Goal: Transaction & Acquisition: Purchase product/service

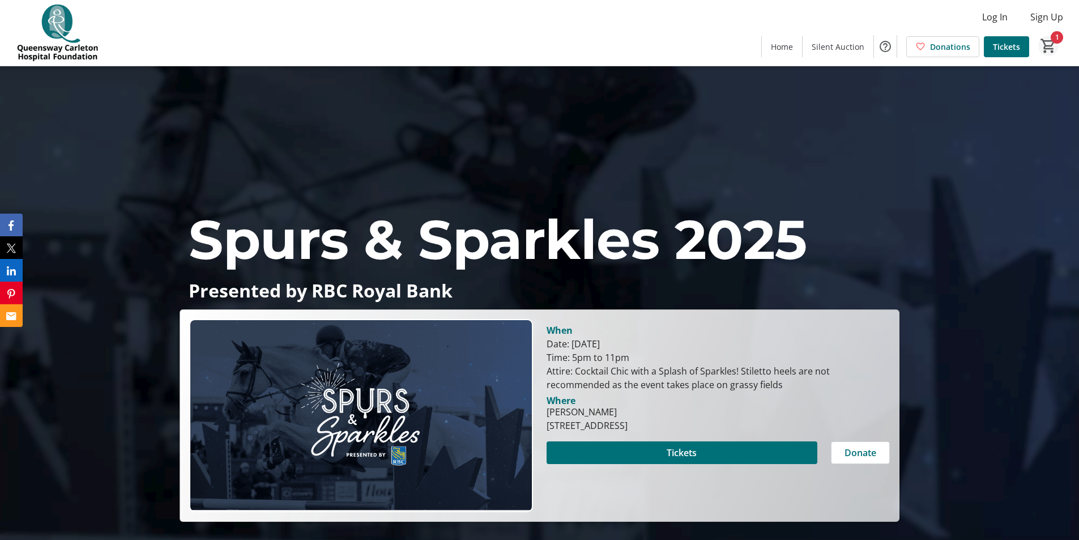
click at [1048, 44] on mat-icon "1" at bounding box center [1047, 45] width 17 height 17
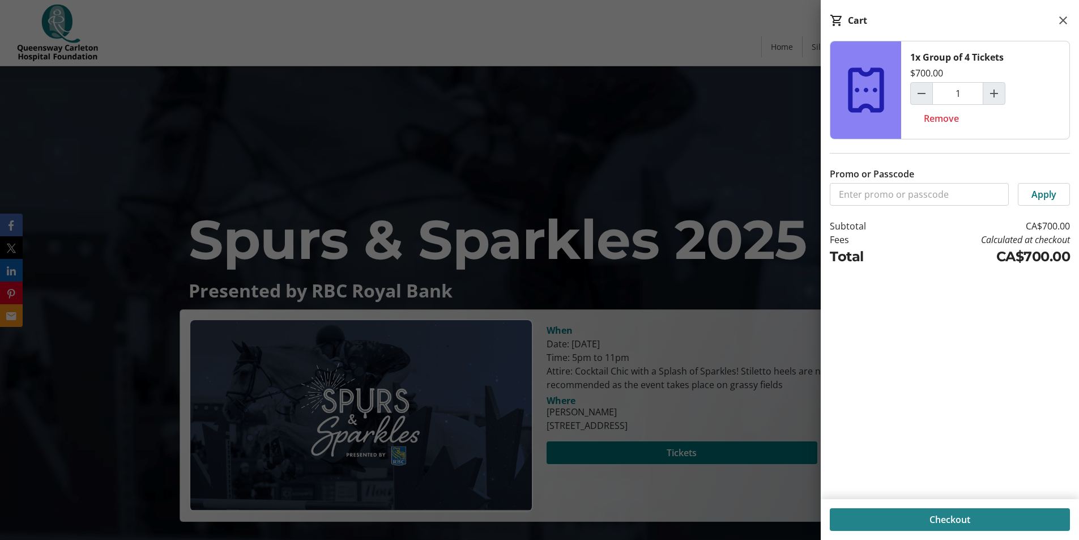
click at [951, 527] on span at bounding box center [949, 519] width 240 height 27
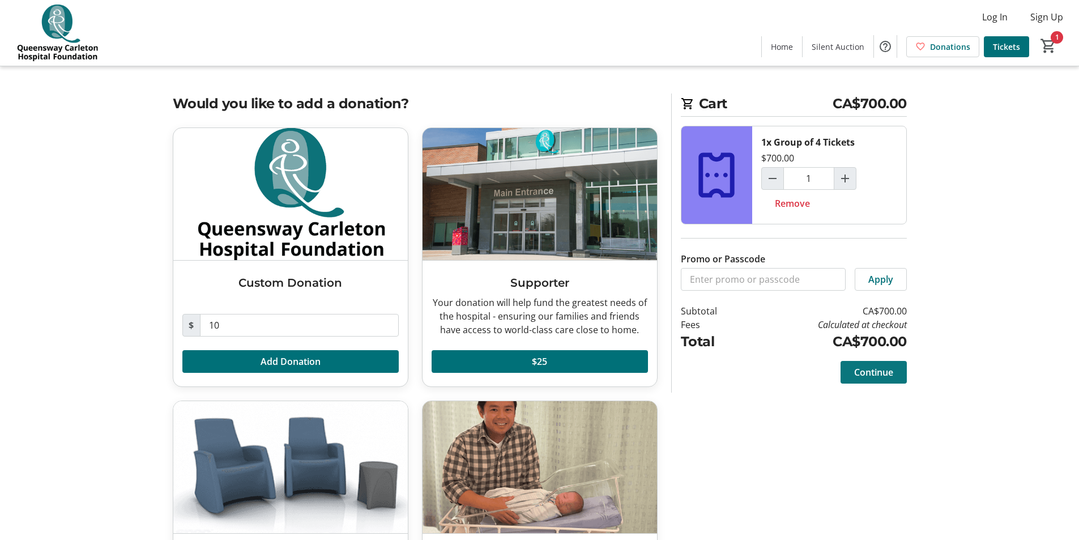
click at [859, 370] on span "Continue" at bounding box center [873, 372] width 39 height 14
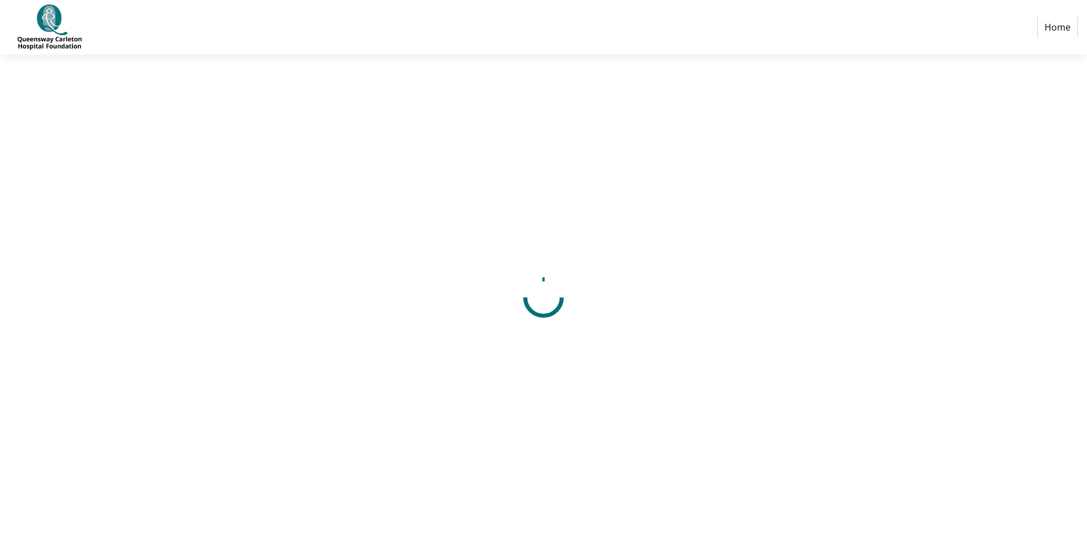
select select "CA"
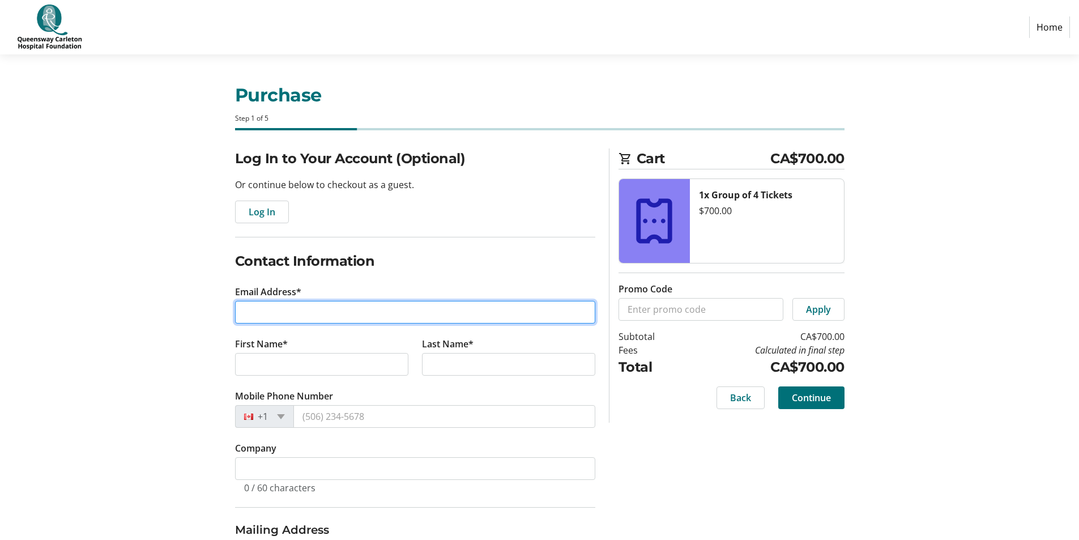
click at [410, 318] on input "Email Address*" at bounding box center [415, 312] width 360 height 23
type input "[PERSON_NAME][EMAIL_ADDRESS][DOMAIN_NAME]"
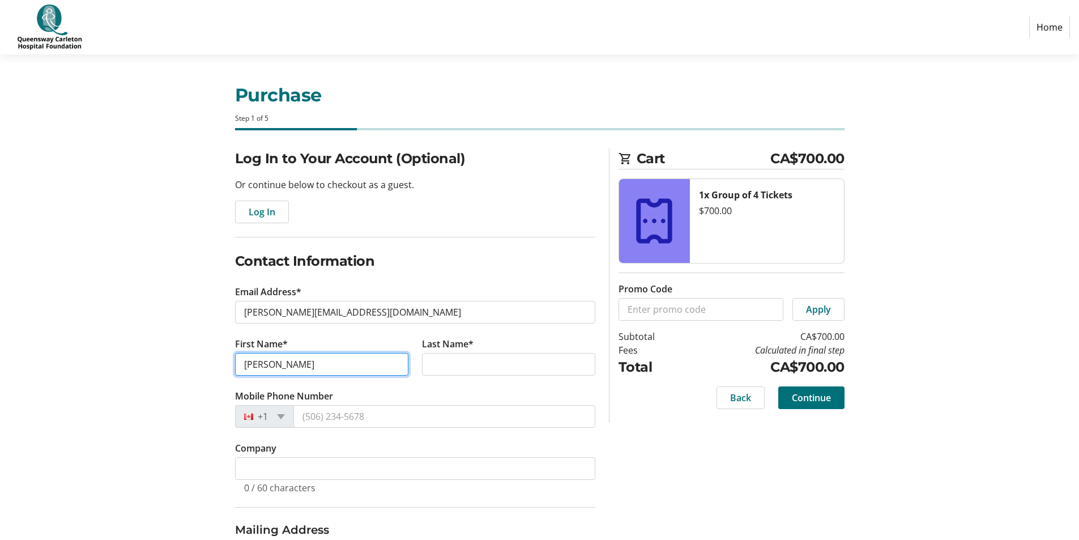
type input "[PERSON_NAME]"
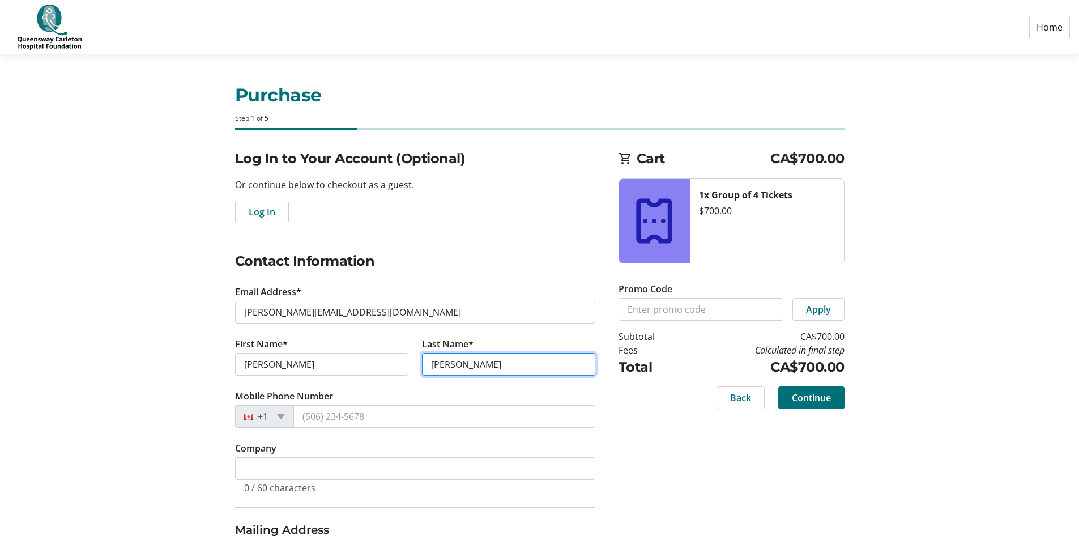
type input "[PERSON_NAME]"
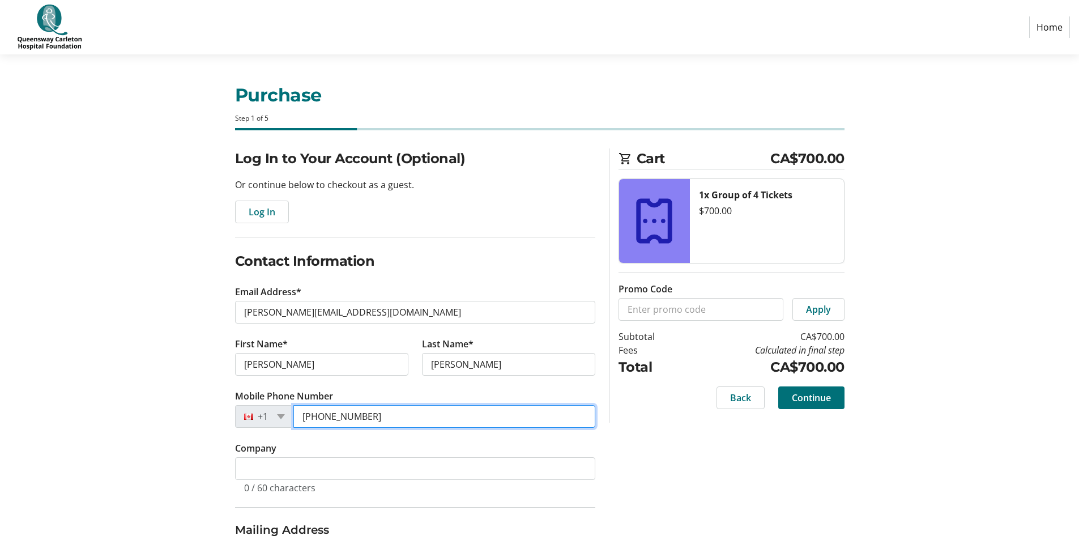
type input "[PHONE_NUMBER]"
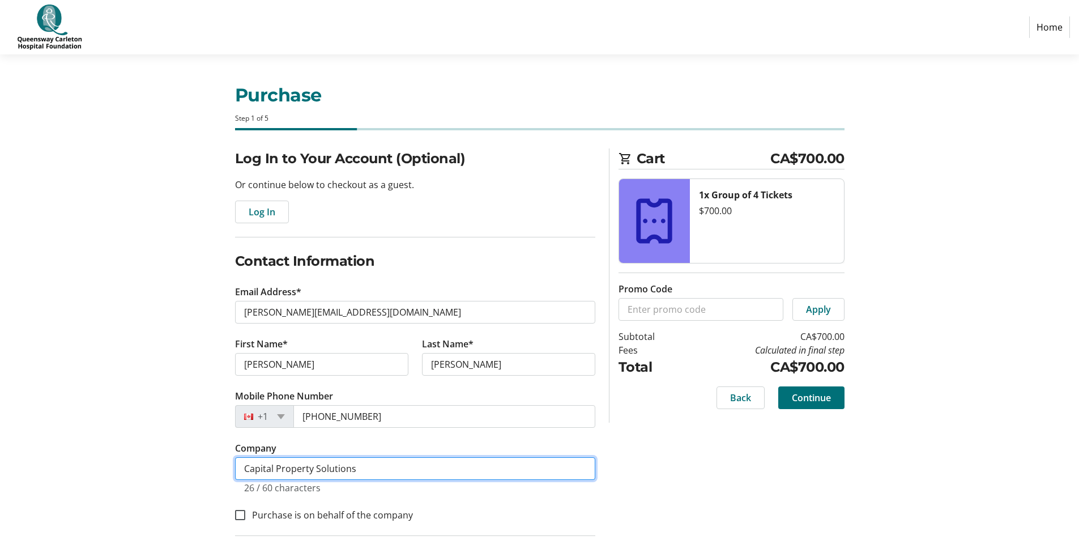
type input "Capital Property Solutions"
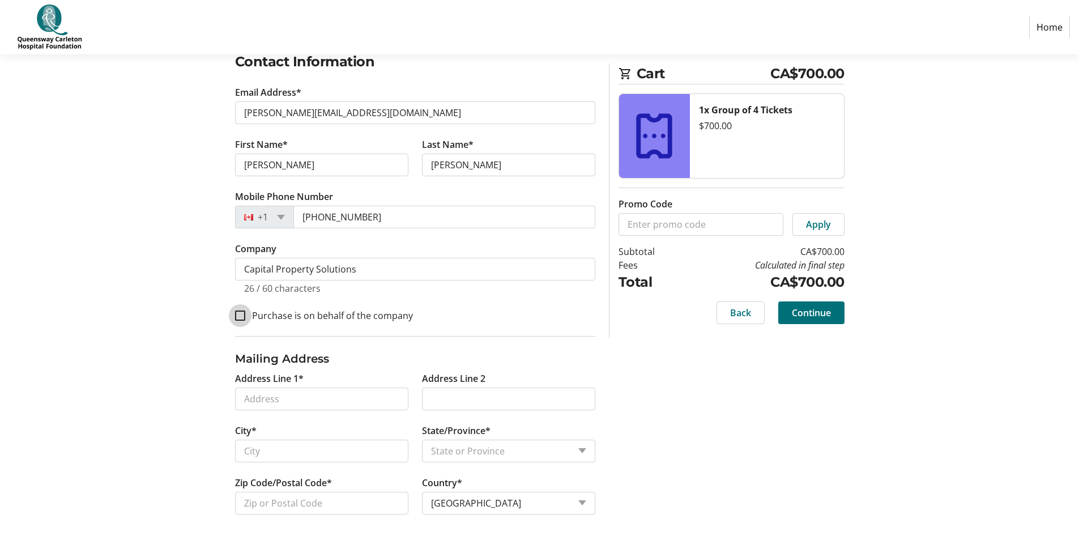
scroll to position [201, 0]
click at [240, 315] on input "Purchase is on behalf of the company" at bounding box center [240, 314] width 10 height 10
checkbox input "true"
click at [355, 400] on input "Address Line 1*" at bounding box center [321, 397] width 173 height 23
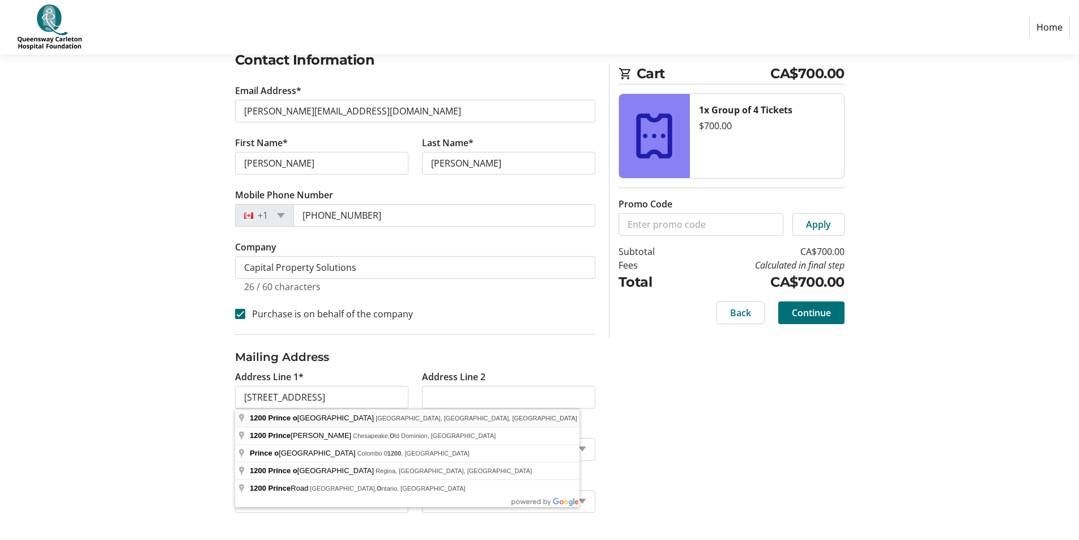
type input "[STREET_ADDRESS]"
type input "[GEOGRAPHIC_DATA]"
select select "ON"
type input "K2C 3Y4"
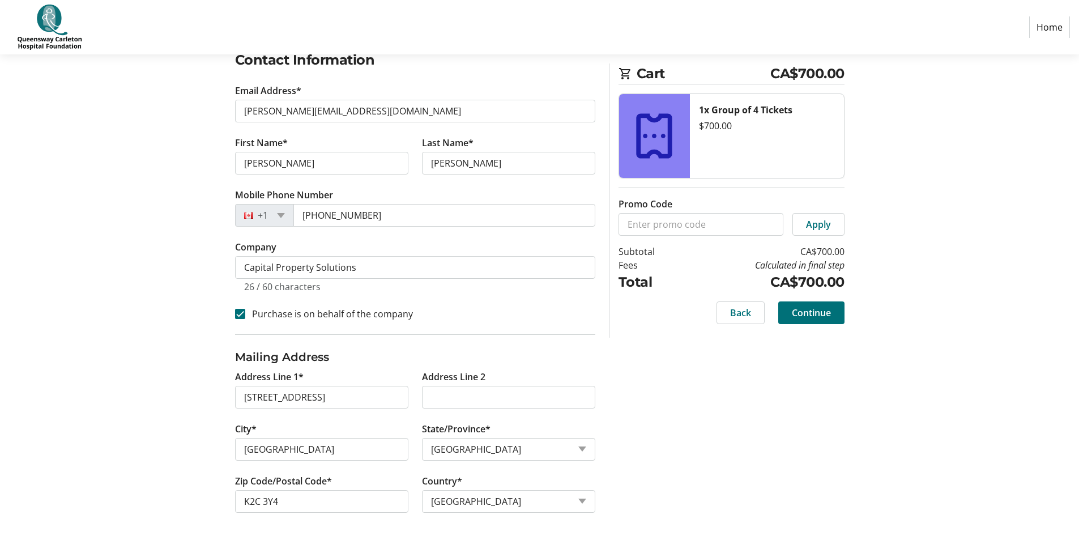
click at [727, 424] on div "Log In to Your Account (Optional) Or continue below to checkout as a guest. Log…" at bounding box center [539, 243] width 747 height 592
click at [828, 308] on span "Continue" at bounding box center [810, 313] width 39 height 14
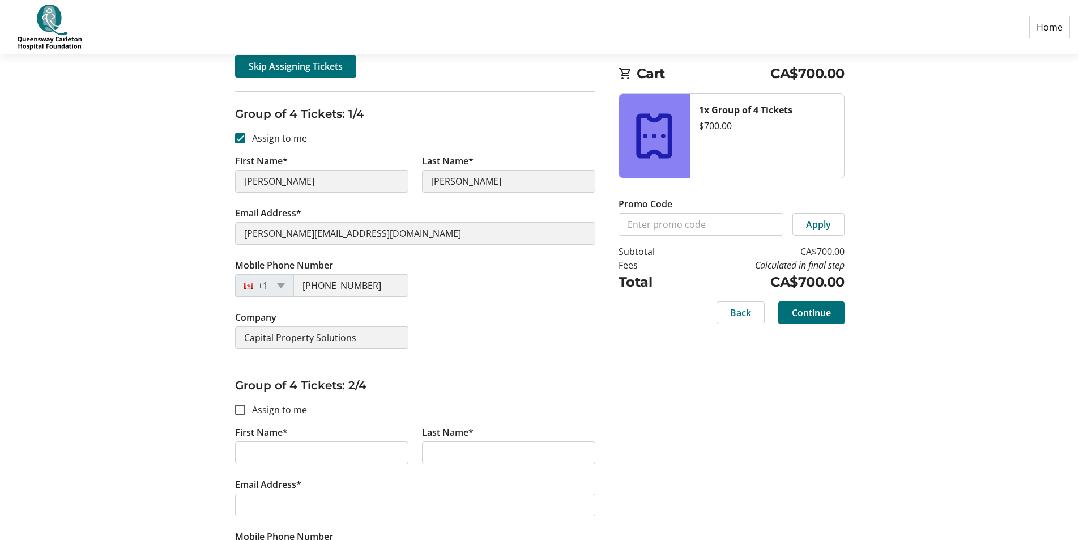
scroll to position [283, 0]
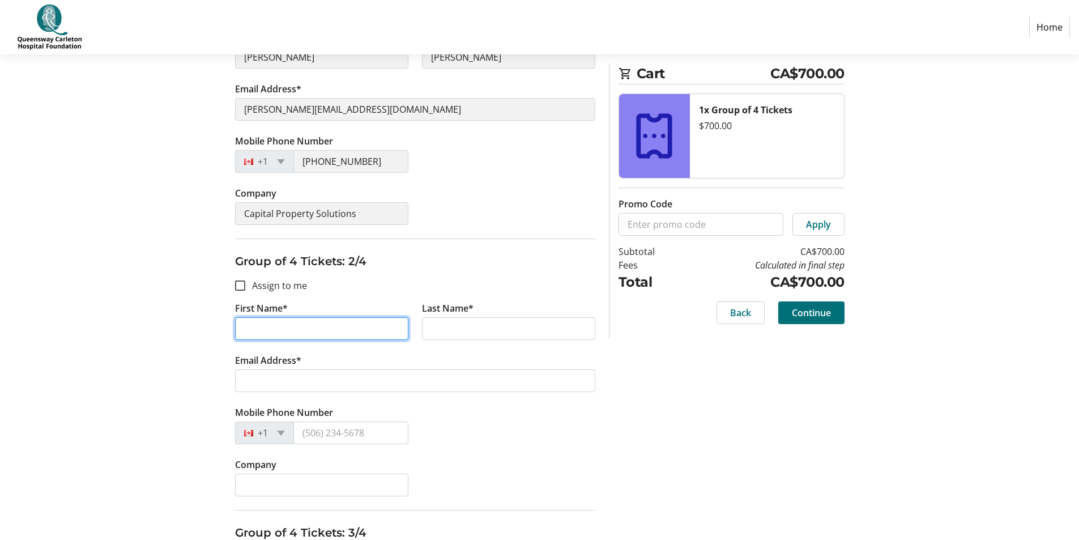
click at [294, 320] on input "First Name*" at bounding box center [321, 328] width 173 height 23
type input "[PERSON_NAME]"
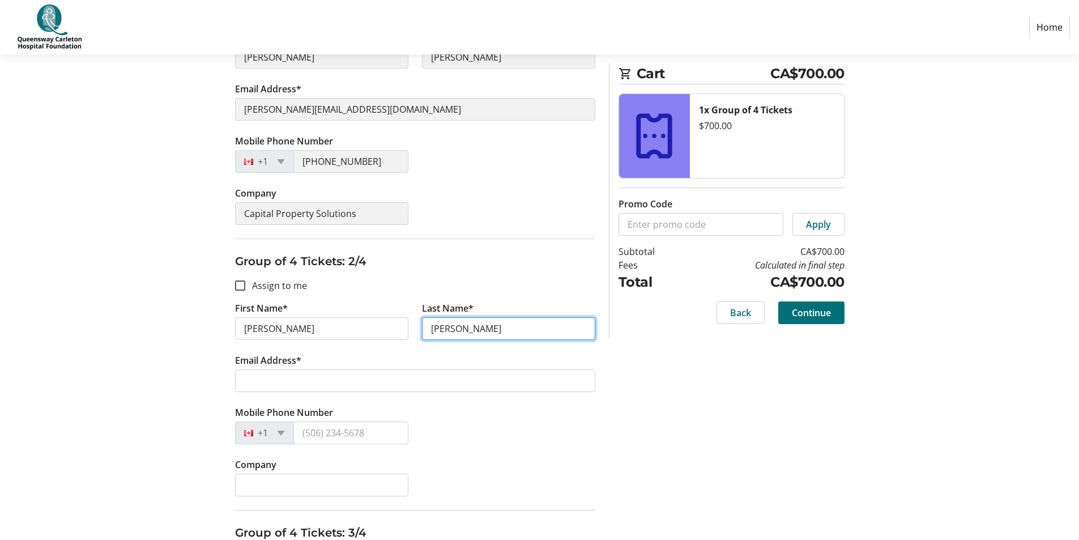
type input "[PERSON_NAME]"
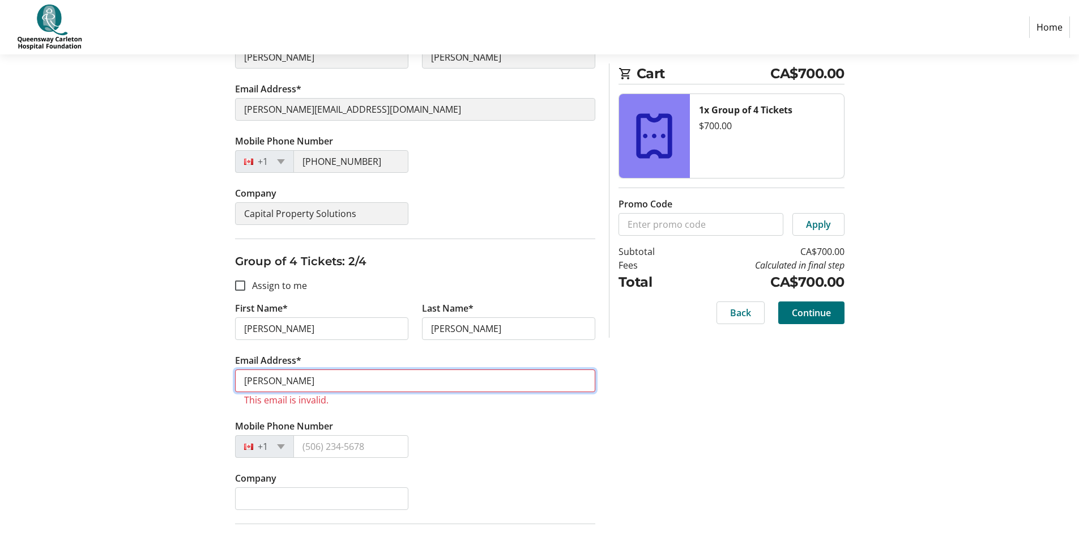
click at [293, 377] on input "[PERSON_NAME]" at bounding box center [415, 380] width 360 height 23
drag, startPoint x: 293, startPoint y: 377, endPoint x: 221, endPoint y: 383, distance: 72.1
click at [221, 383] on div "Assign Tickets Enter details for each attendee so that they receive their ticke…" at bounding box center [539, 465] width 747 height 1200
paste input "[PERSON_NAME][EMAIL_ADDRESS][DOMAIN_NAME]"
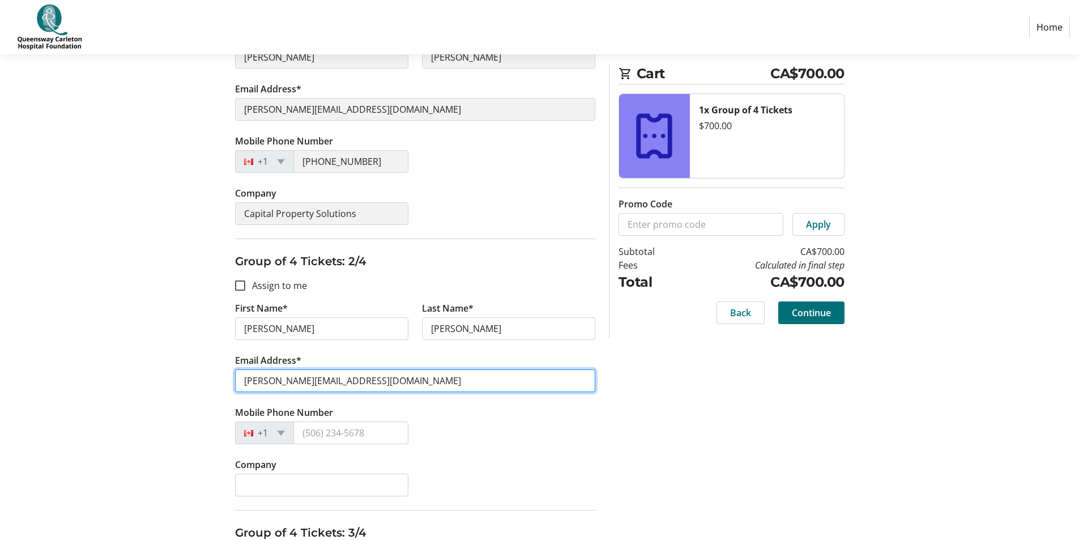
type input "[PERSON_NAME][EMAIL_ADDRESS][DOMAIN_NAME]"
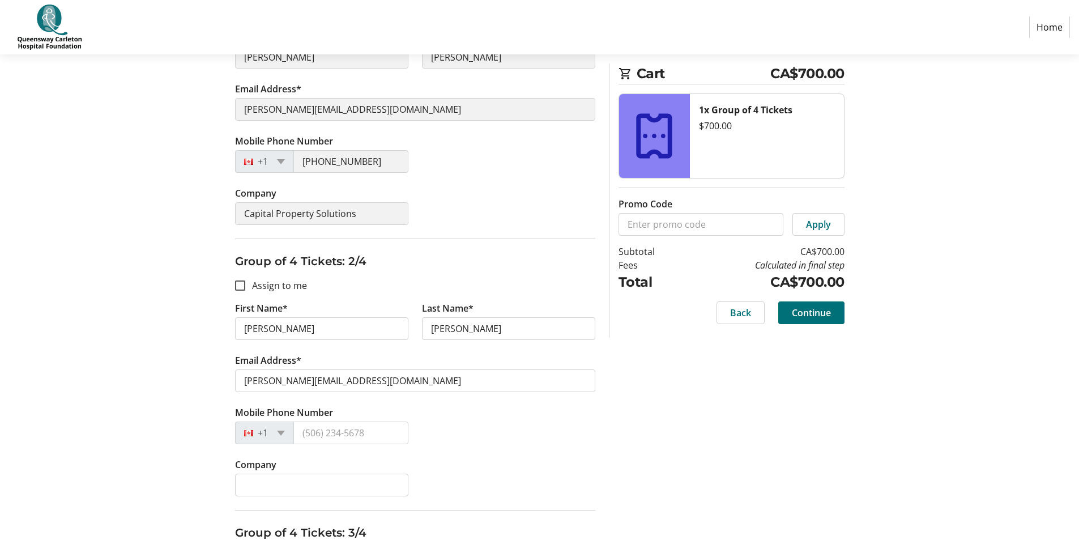
click at [512, 443] on div "Mobile Phone Number +1" at bounding box center [415, 431] width 374 height 52
click at [386, 435] on input "Mobile Phone Number" at bounding box center [350, 432] width 115 height 23
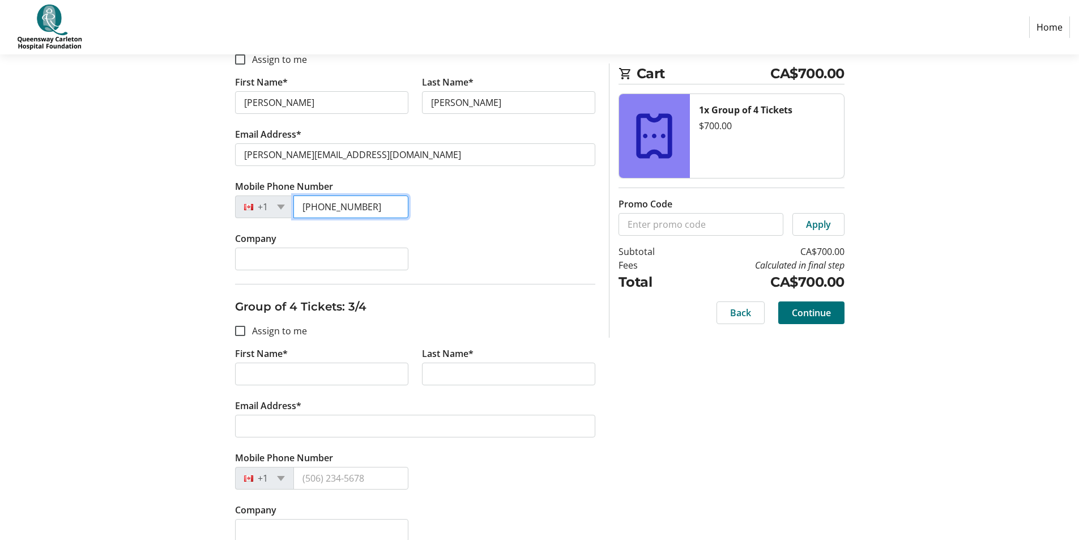
scroll to position [510, 0]
type input "[PHONE_NUMBER]"
click at [353, 370] on input "First Name*" at bounding box center [321, 373] width 173 height 23
type input "[PERSON_NAME]"
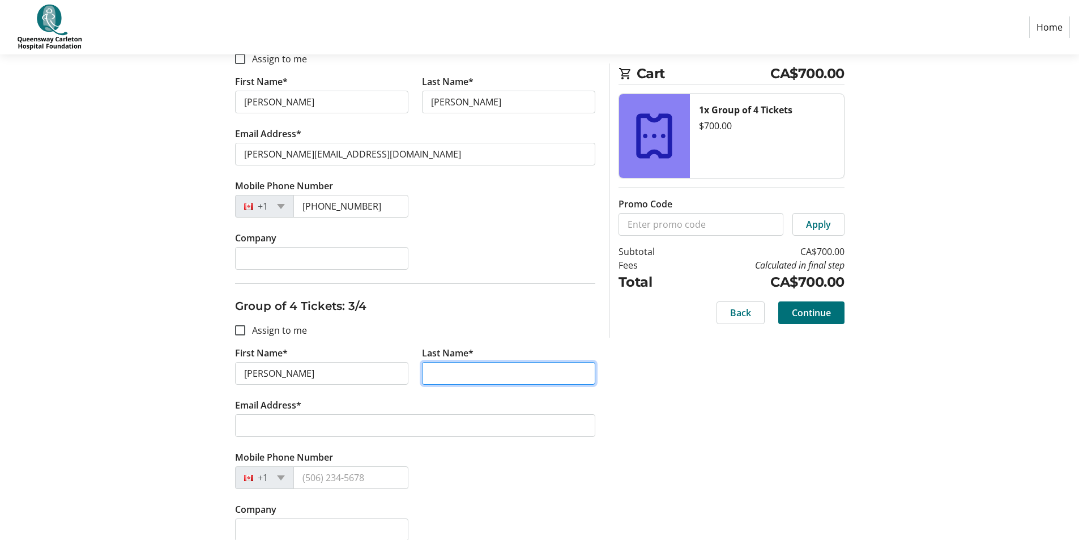
click at [540, 374] on input "Last Name*" at bounding box center [508, 373] width 173 height 23
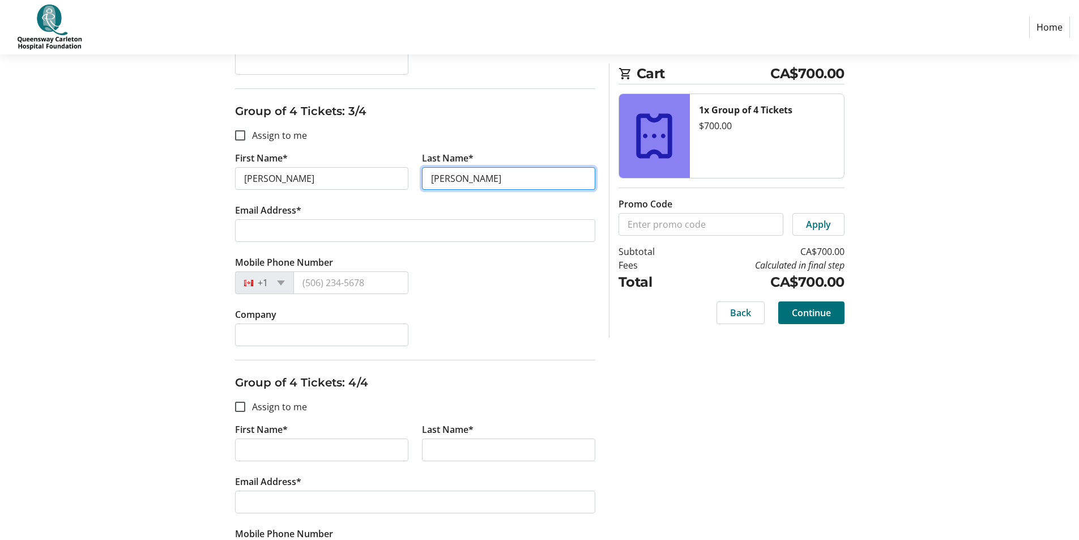
scroll to position [736, 0]
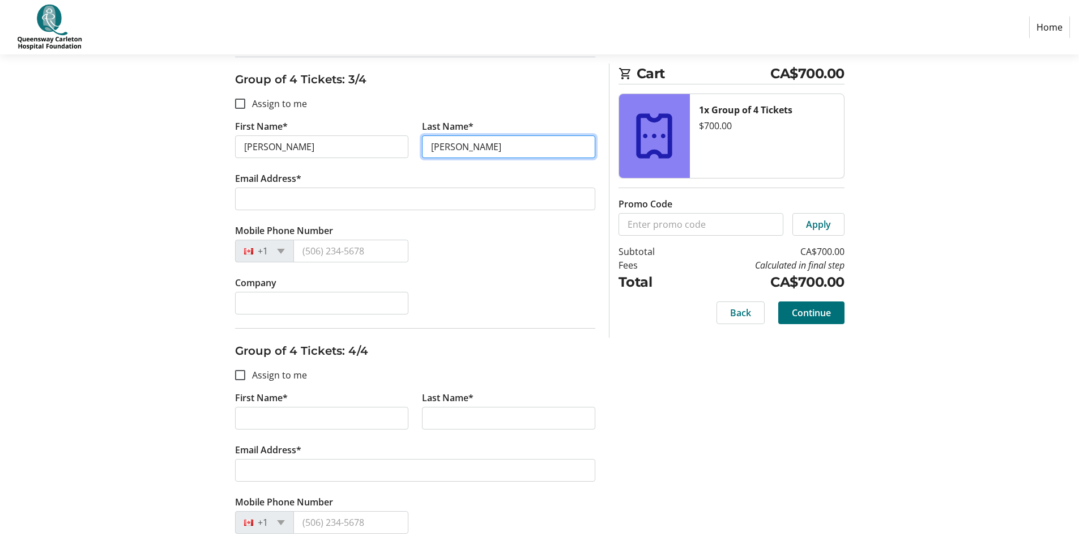
type input "[PERSON_NAME]"
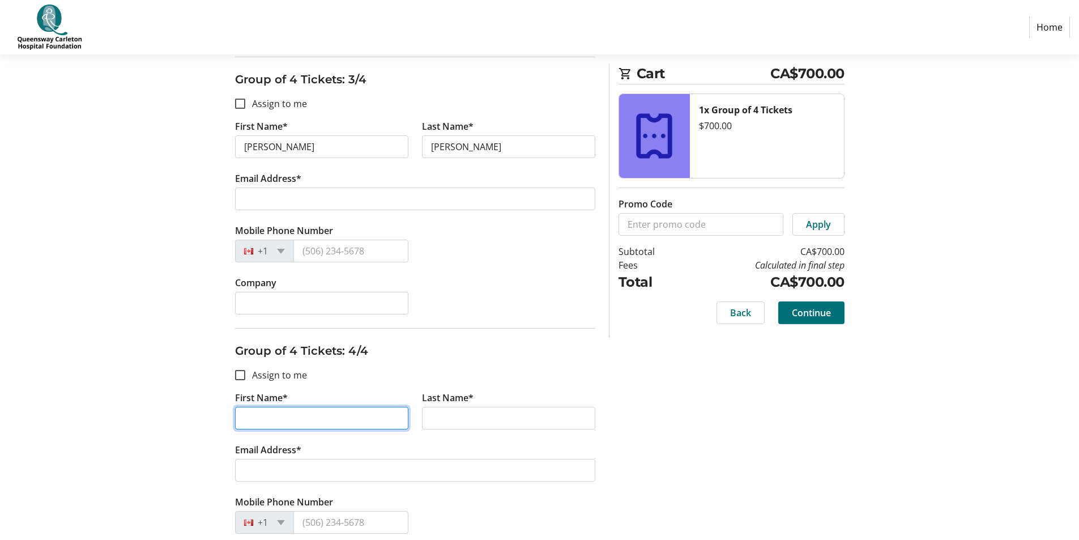
click at [375, 413] on input "First Name*" at bounding box center [321, 417] width 173 height 23
type input "Ange"
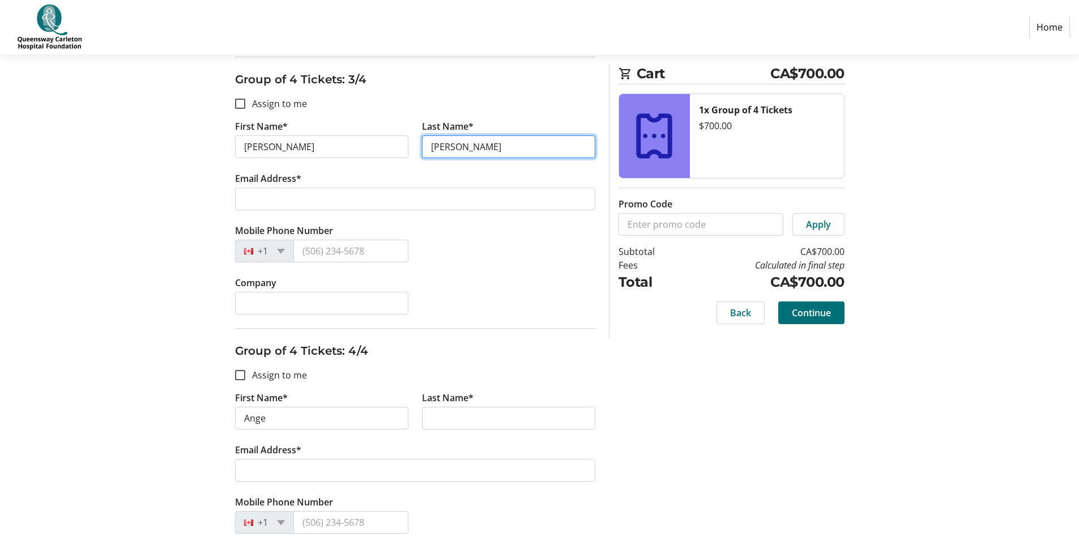
click at [538, 145] on input "[PERSON_NAME]" at bounding box center [508, 146] width 173 height 23
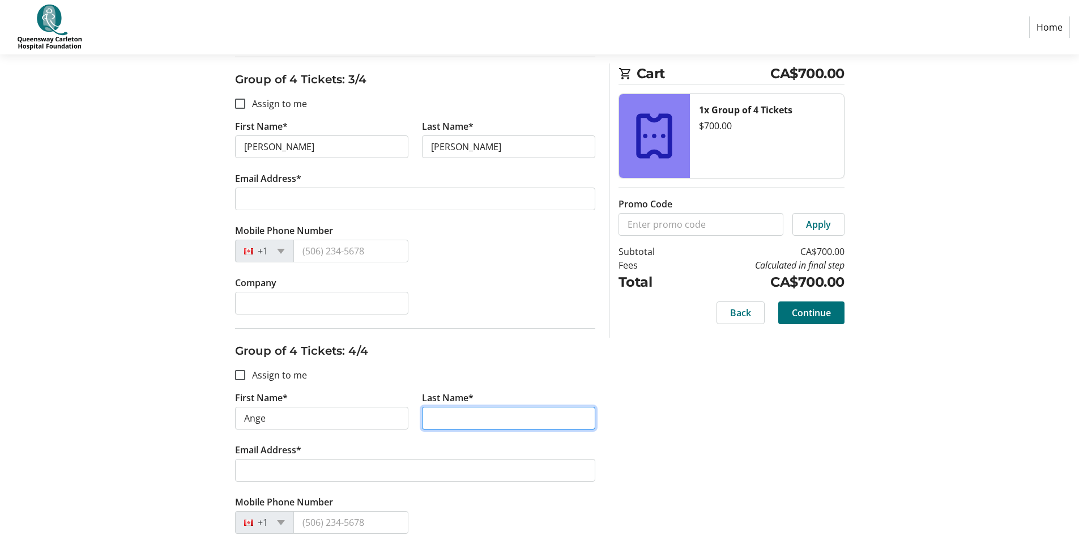
click at [449, 414] on input "Last Name*" at bounding box center [508, 417] width 173 height 23
paste input "[PERSON_NAME]"
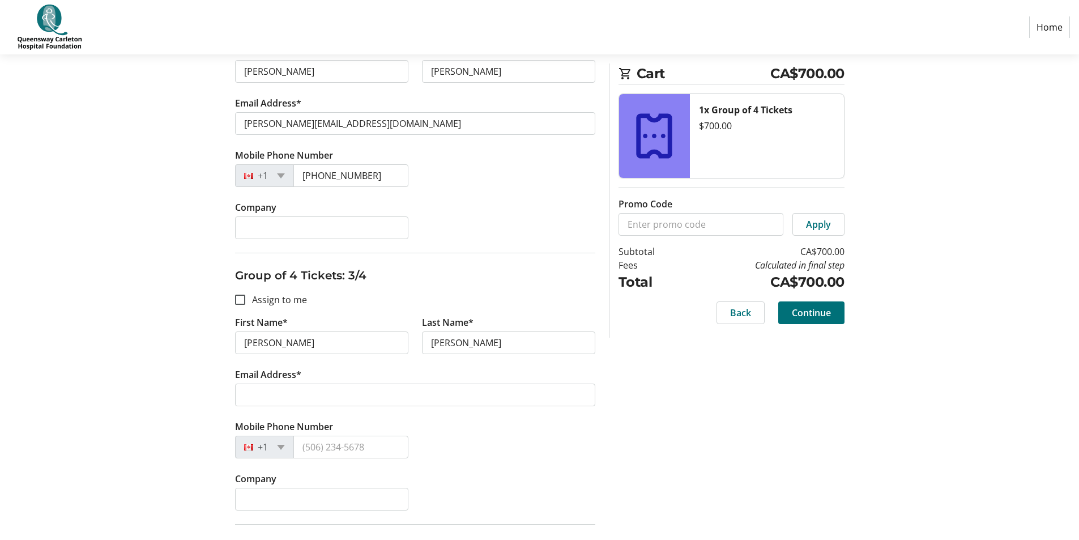
scroll to position [510, 0]
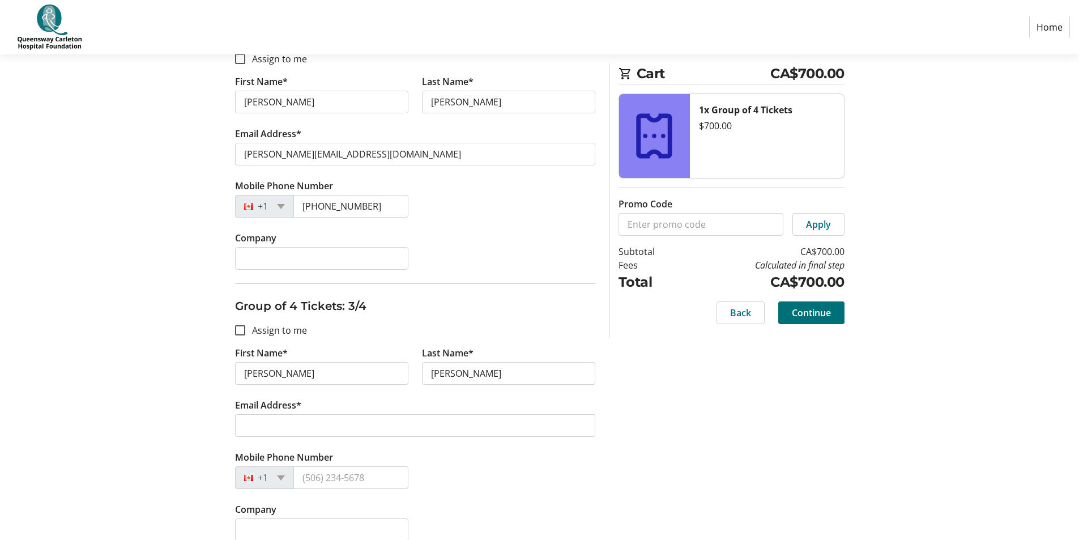
type input "[PERSON_NAME]"
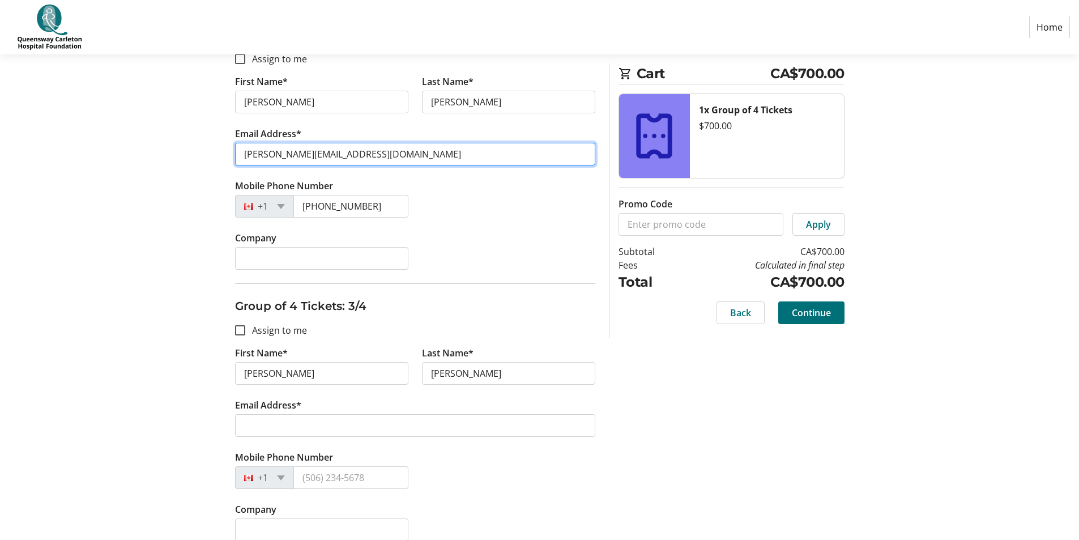
click at [385, 155] on input "[PERSON_NAME][EMAIL_ADDRESS][DOMAIN_NAME]" at bounding box center [415, 154] width 360 height 23
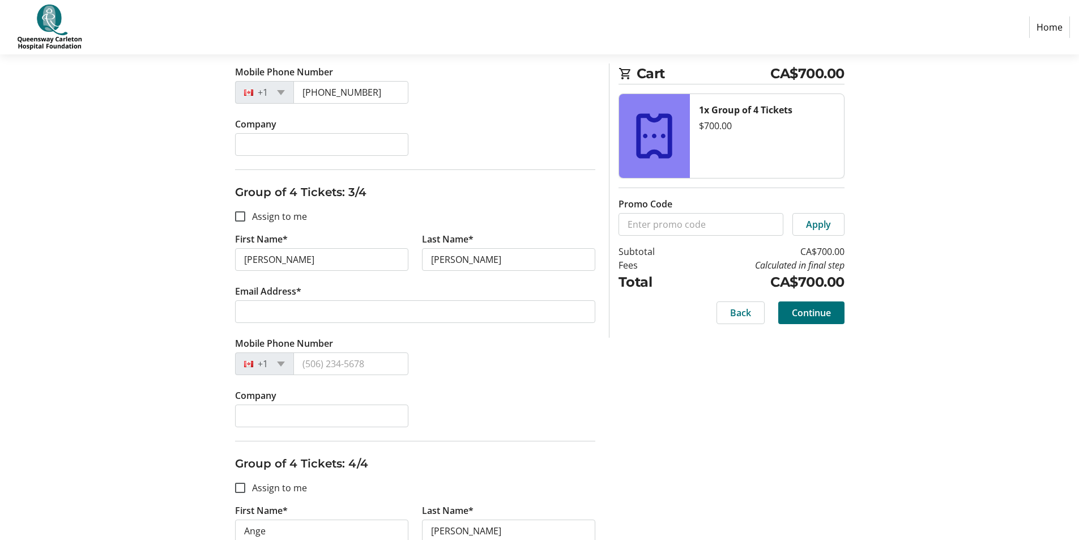
scroll to position [736, 0]
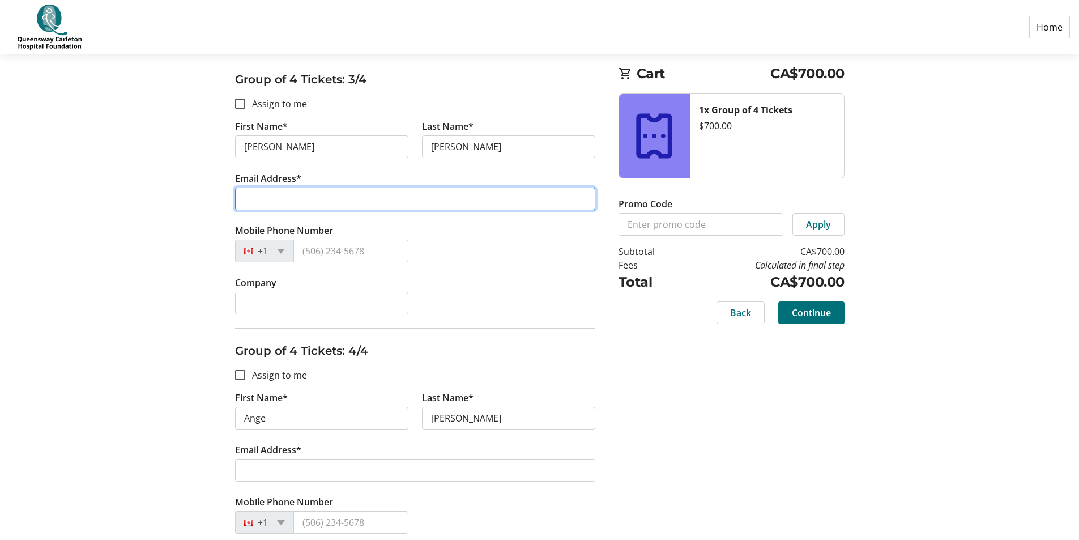
click at [361, 198] on input "Email Address*" at bounding box center [415, 198] width 360 height 23
paste input "[PERSON_NAME][EMAIL_ADDRESS][DOMAIN_NAME]"
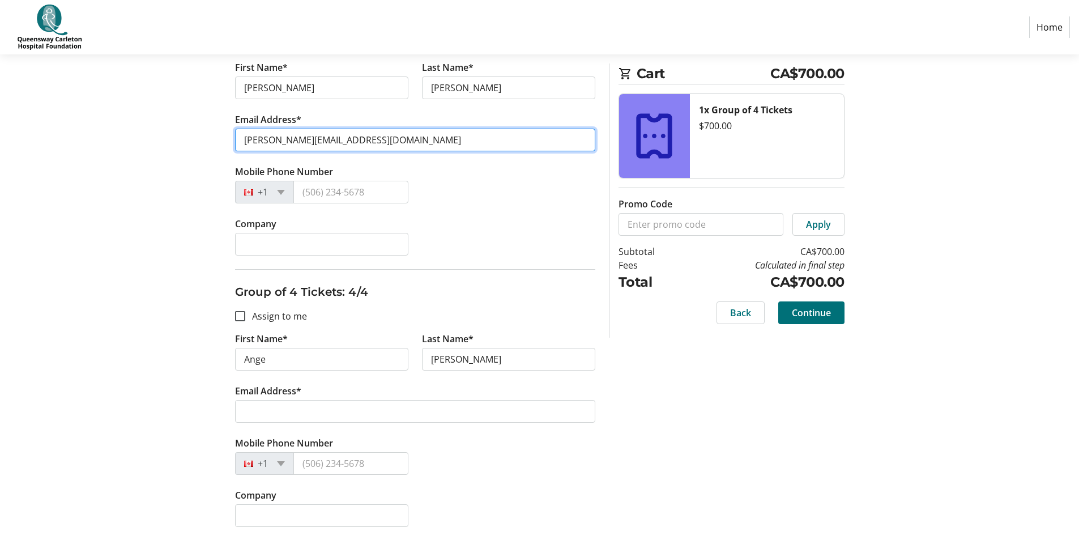
scroll to position [795, 0]
type input "[PERSON_NAME][EMAIL_ADDRESS][DOMAIN_NAME]"
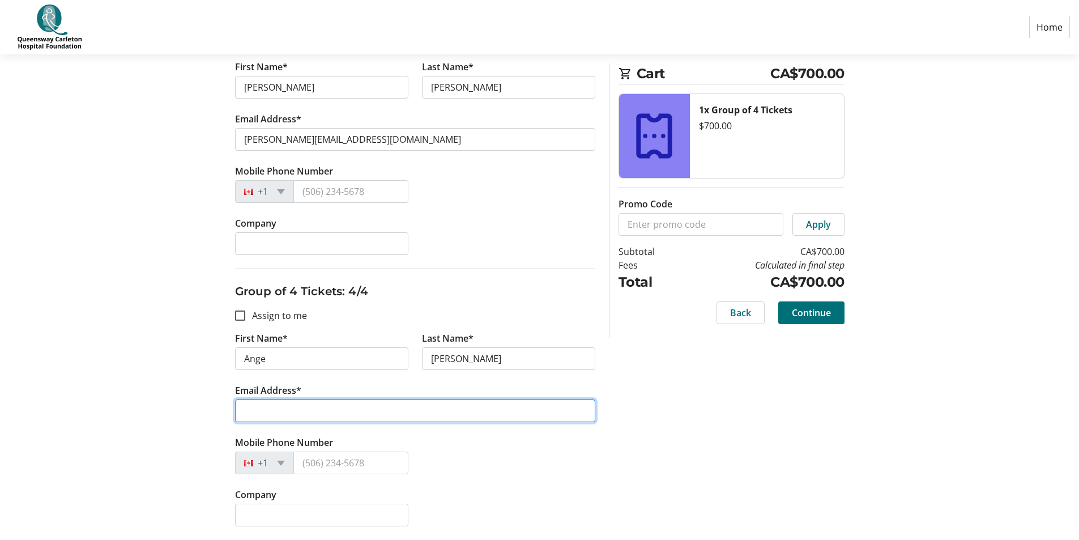
click at [310, 410] on input "Email Address*" at bounding box center [415, 410] width 360 height 23
paste input "[PERSON_NAME][EMAIL_ADDRESS][DOMAIN_NAME]"
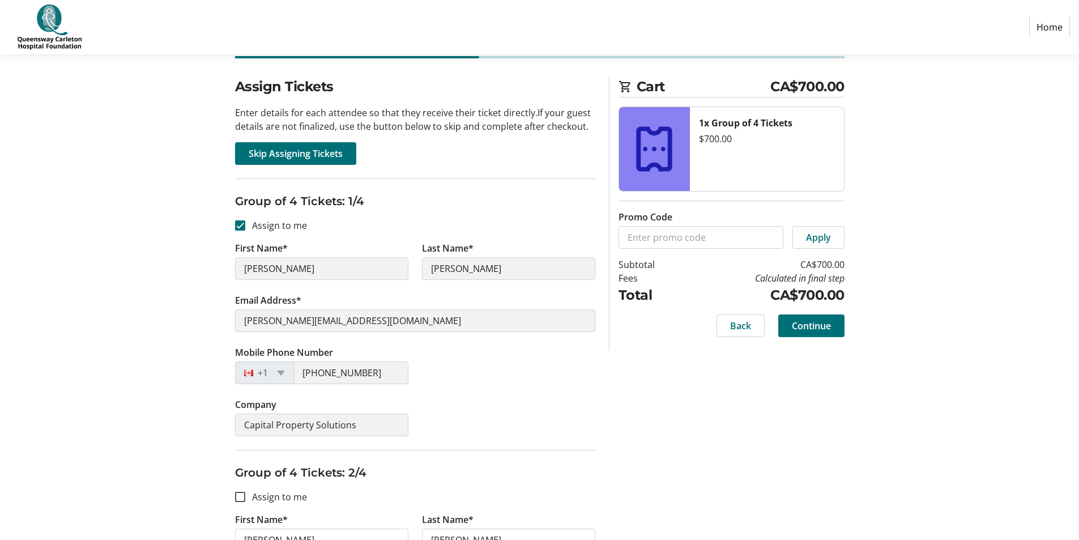
scroll to position [59, 0]
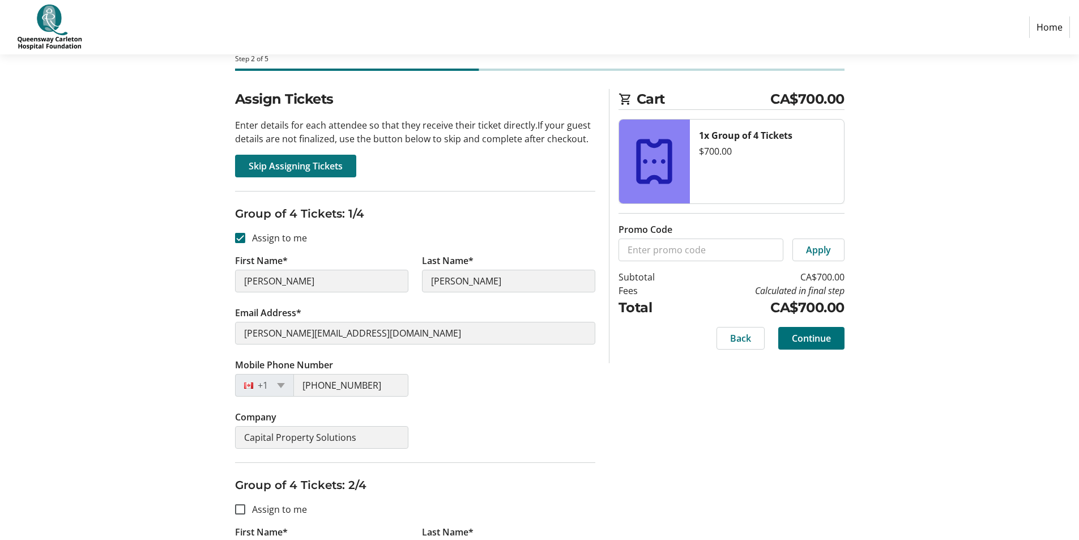
type input "[PERSON_NAME][EMAIL_ADDRESS][DOMAIN_NAME]"
click at [277, 168] on span "Skip Assigning Tickets" at bounding box center [296, 166] width 94 height 14
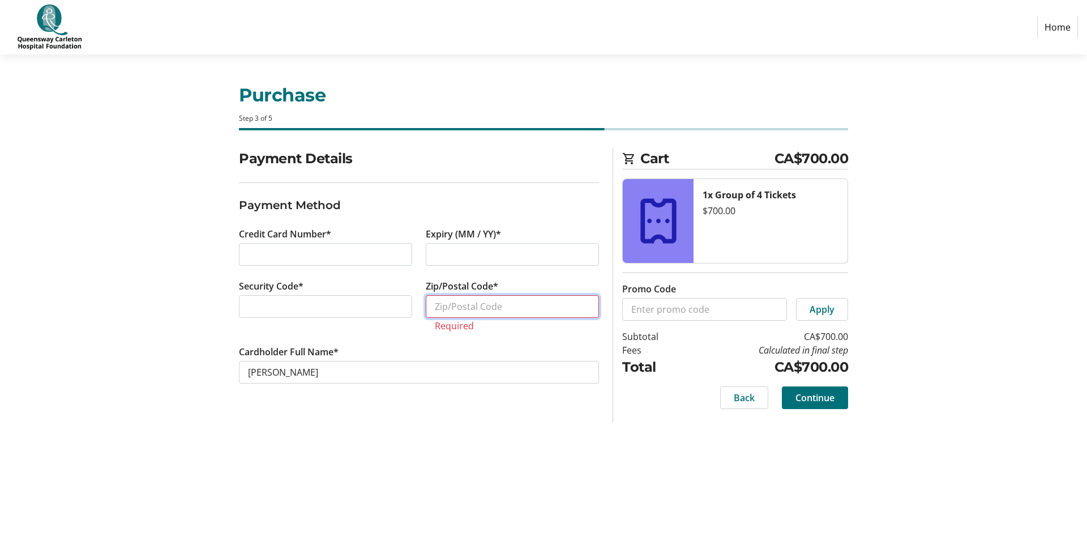
click at [494, 311] on input "Zip/Postal Code*" at bounding box center [512, 306] width 173 height 23
type input "K2C3Y4"
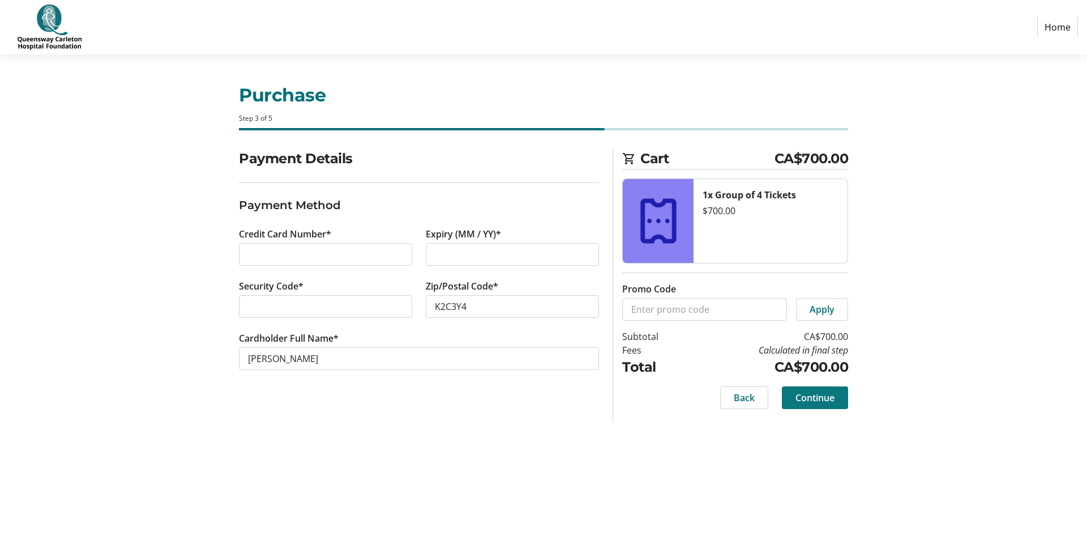
click at [807, 397] on span "Continue" at bounding box center [814, 398] width 39 height 14
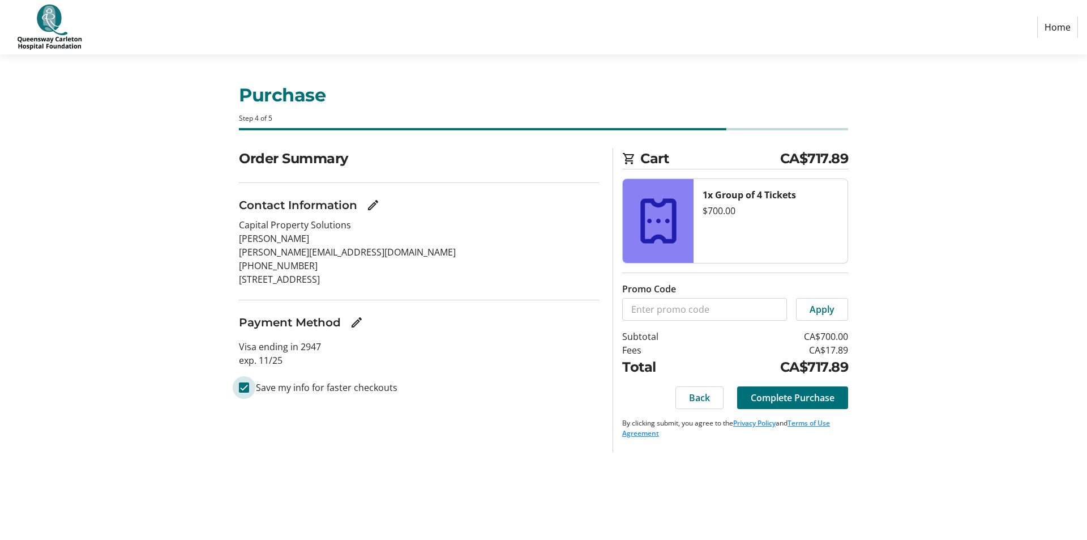
click at [245, 386] on input "Save my info for faster checkouts" at bounding box center [244, 387] width 10 height 10
checkbox input "false"
click at [758, 395] on span "Complete Purchase" at bounding box center [793, 398] width 84 height 14
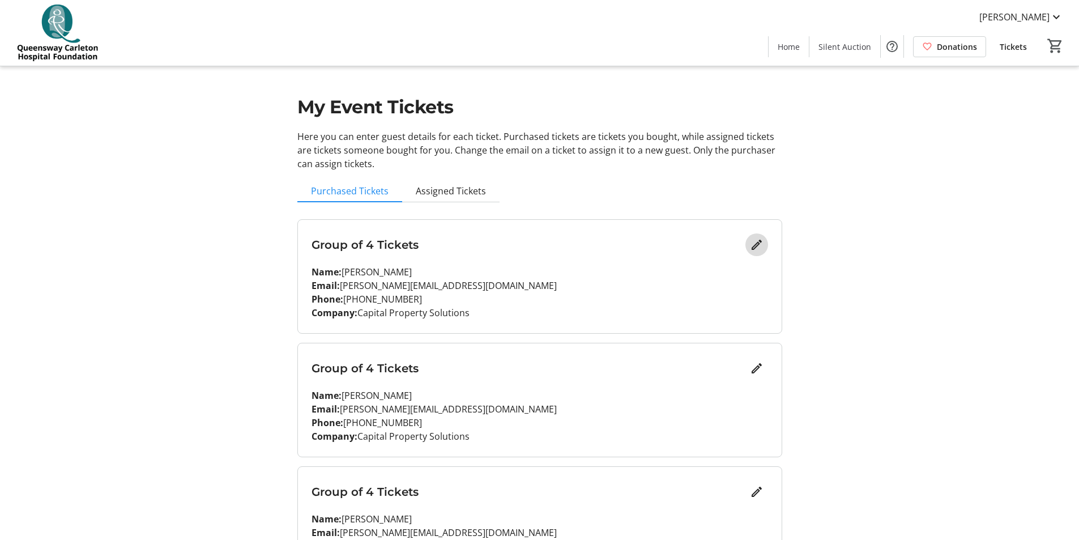
click at [752, 245] on mat-icon "Edit" at bounding box center [757, 245] width 14 height 14
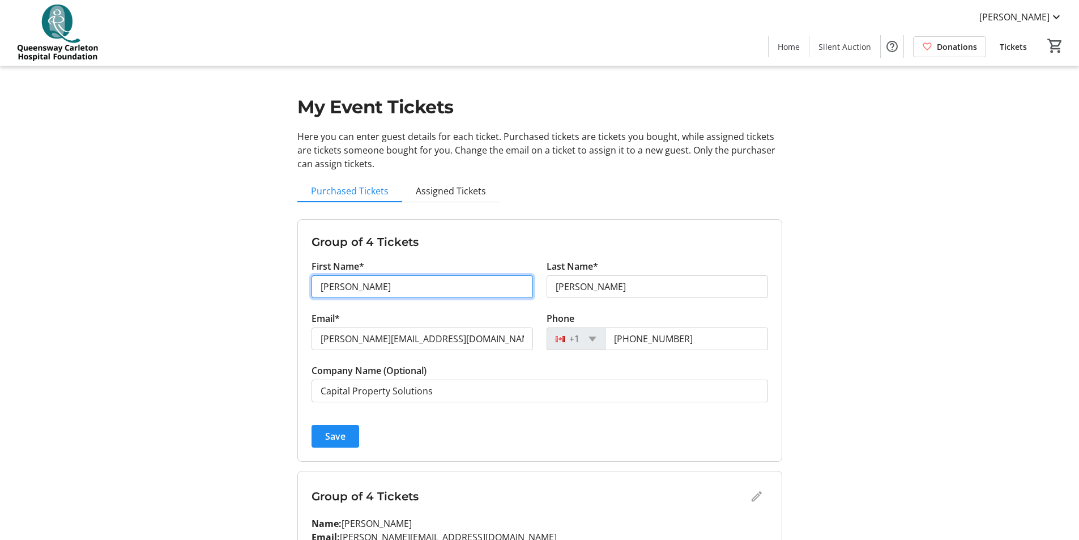
drag, startPoint x: 469, startPoint y: 286, endPoint x: 247, endPoint y: 290, distance: 222.0
click at [247, 290] on div "My Event Tickets Here you can enter guest details for each ticket. Purchased ti…" at bounding box center [539, 438] width 747 height 877
type input "[PERSON_NAME]"
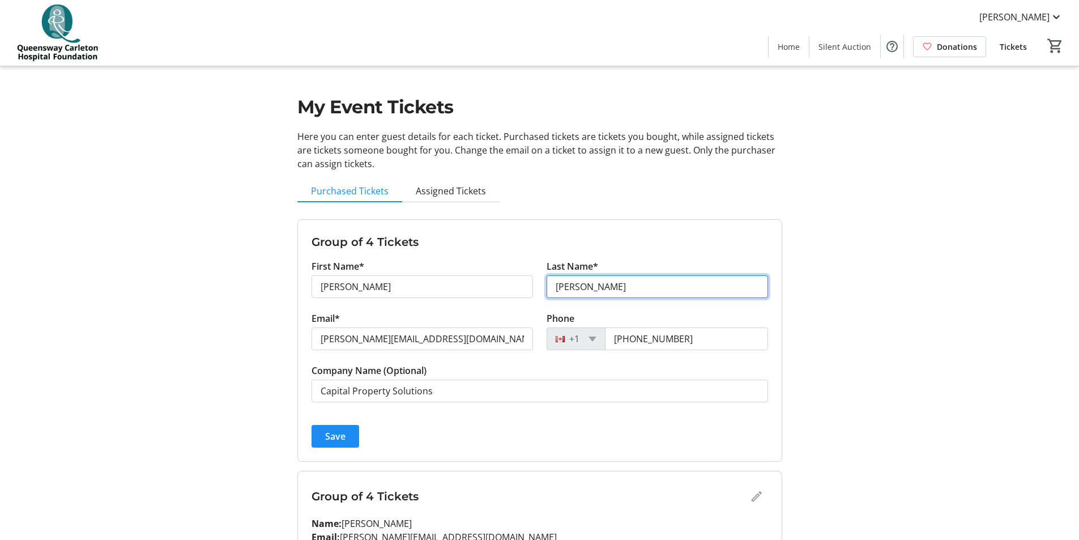
type input "[PERSON_NAME]"
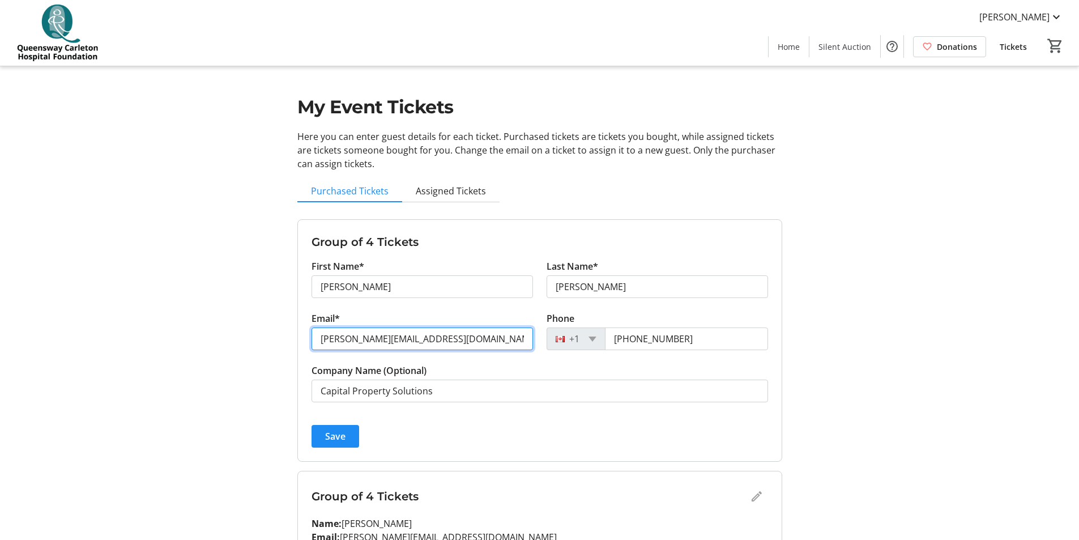
paste input "[PERSON_NAME][EMAIL_ADDRESS][DOMAIN_NAME]"
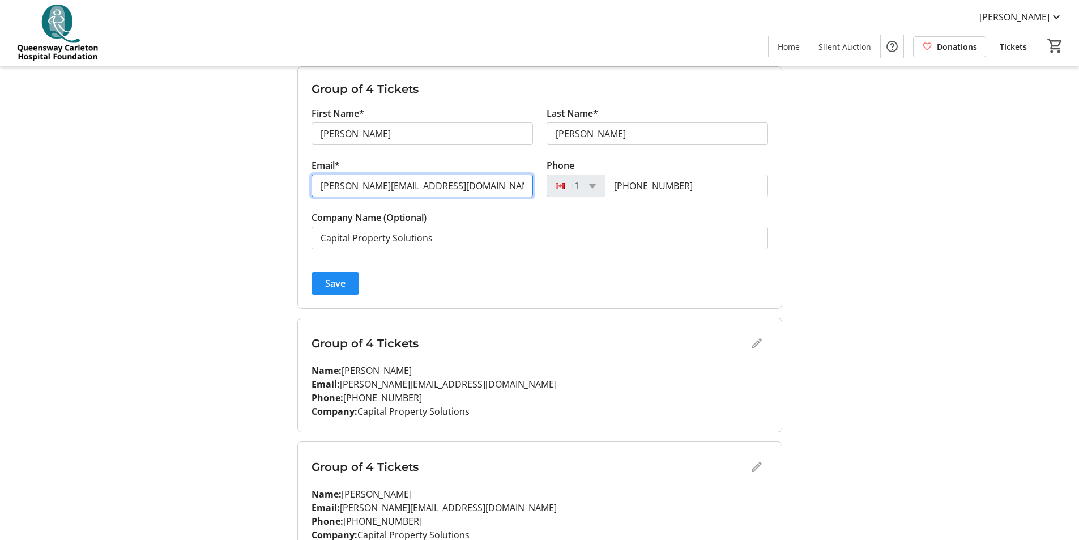
scroll to position [170, 0]
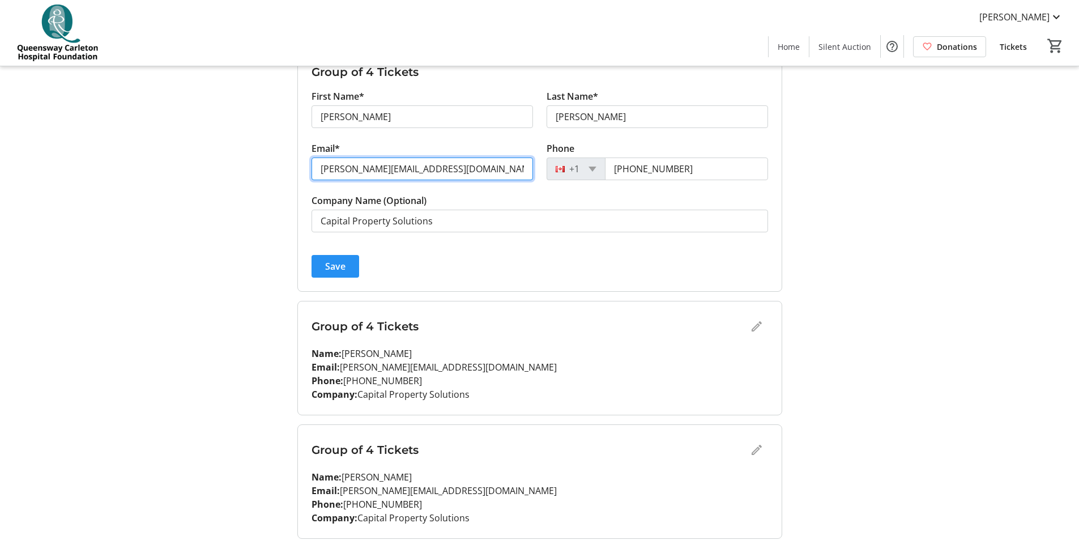
type input "[PERSON_NAME][EMAIL_ADDRESS][DOMAIN_NAME]"
click at [346, 261] on span "submit" at bounding box center [335, 265] width 48 height 27
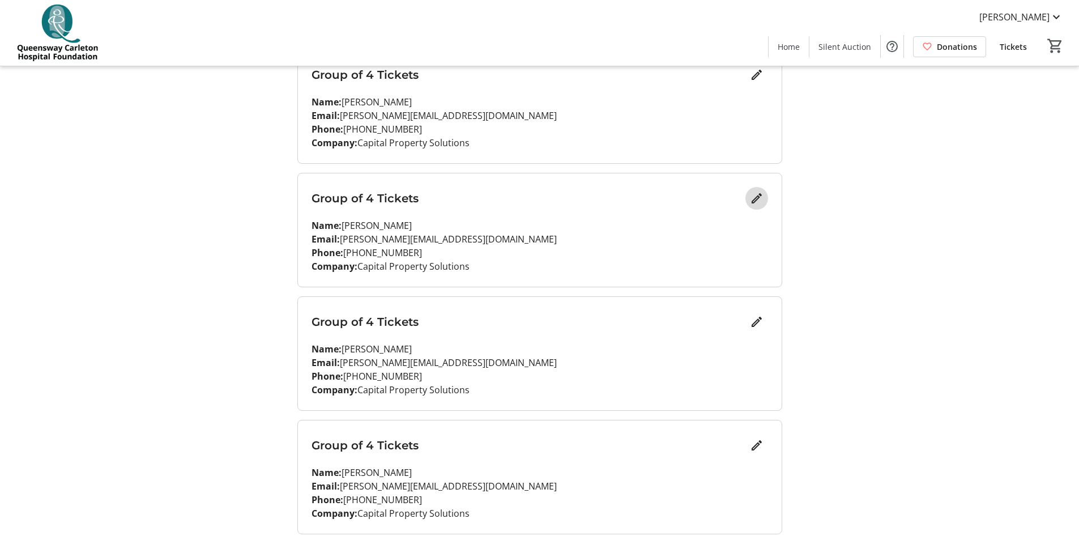
click at [747, 200] on span "Edit" at bounding box center [756, 198] width 23 height 23
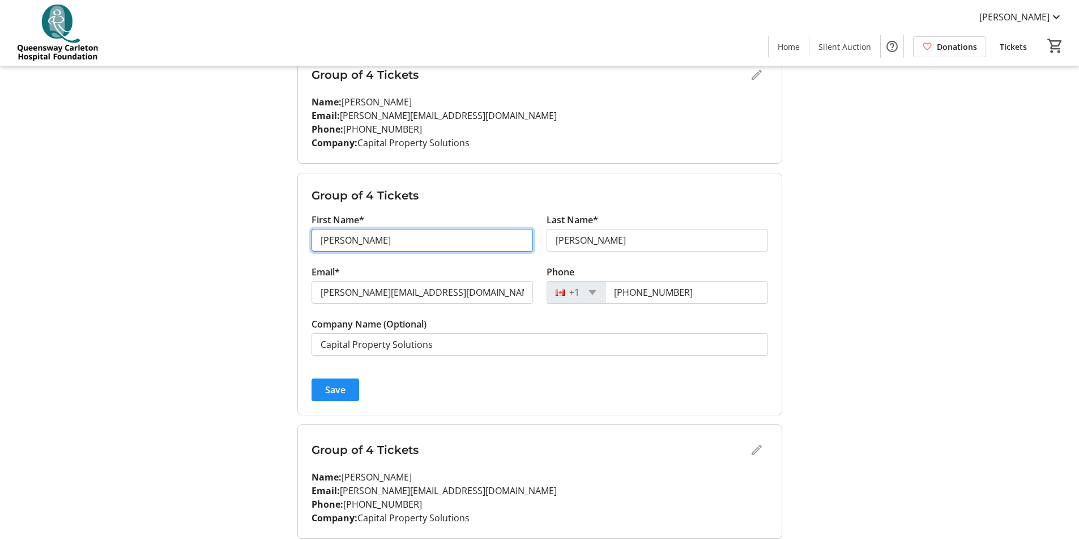
click at [447, 245] on input "[PERSON_NAME]" at bounding box center [421, 240] width 221 height 23
drag, startPoint x: 447, startPoint y: 245, endPoint x: 286, endPoint y: 247, distance: 160.8
click at [286, 247] on div "My Event Tickets Here you can enter guest details for each ticket. Purchased ti…" at bounding box center [539, 268] width 747 height 877
type input "[PERSON_NAME]"
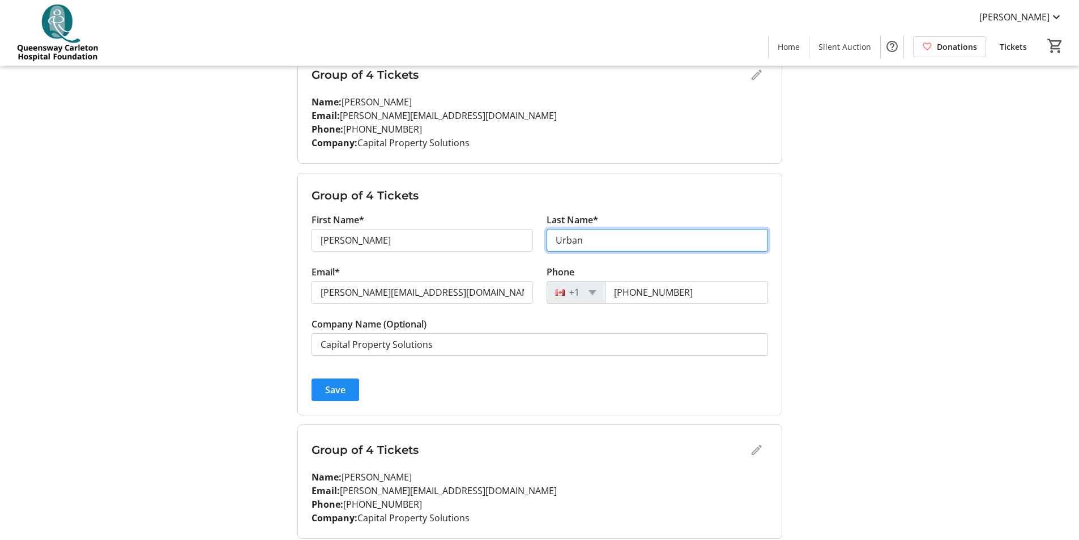
click at [594, 243] on input "Urban" at bounding box center [656, 240] width 221 height 23
type input "[PERSON_NAME]"
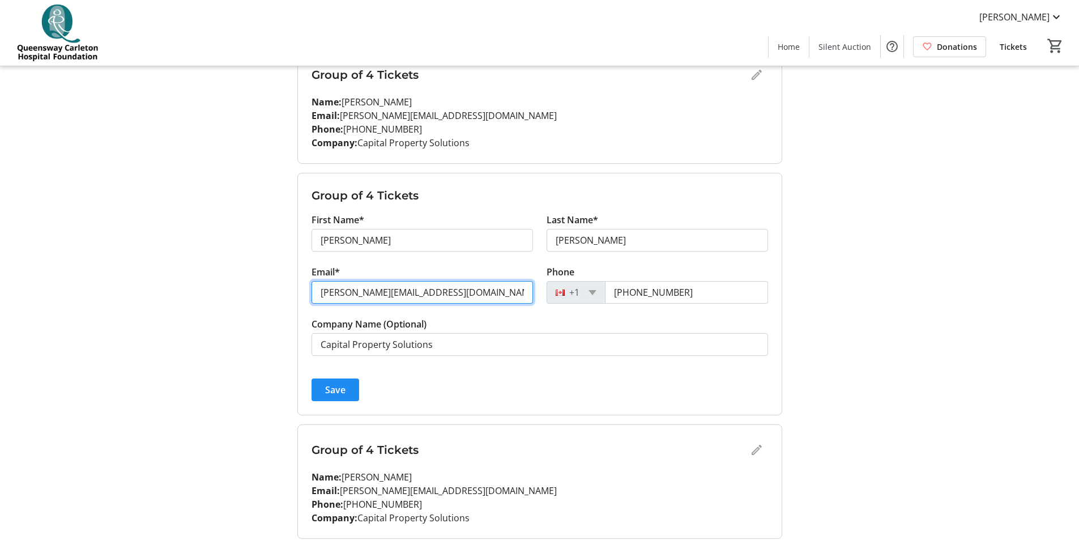
click at [453, 294] on input "[PERSON_NAME][EMAIL_ADDRESS][DOMAIN_NAME]" at bounding box center [421, 292] width 221 height 23
drag, startPoint x: 466, startPoint y: 289, endPoint x: 184, endPoint y: 273, distance: 282.4
click at [184, 273] on div "My Event Tickets Here you can enter guest details for each ticket. Purchased ti…" at bounding box center [539, 268] width 747 height 877
paste input "[PERSON_NAME][EMAIL_ADDRESS][DOMAIN_NAME]"
type input "[PERSON_NAME][EMAIL_ADDRESS][DOMAIN_NAME]"
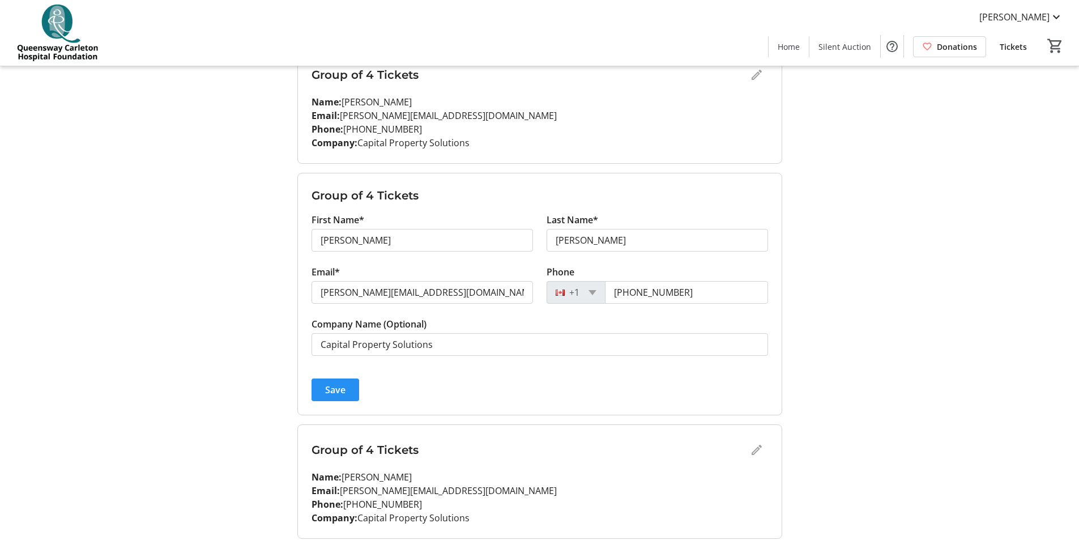
click at [330, 392] on span "Save" at bounding box center [335, 390] width 20 height 14
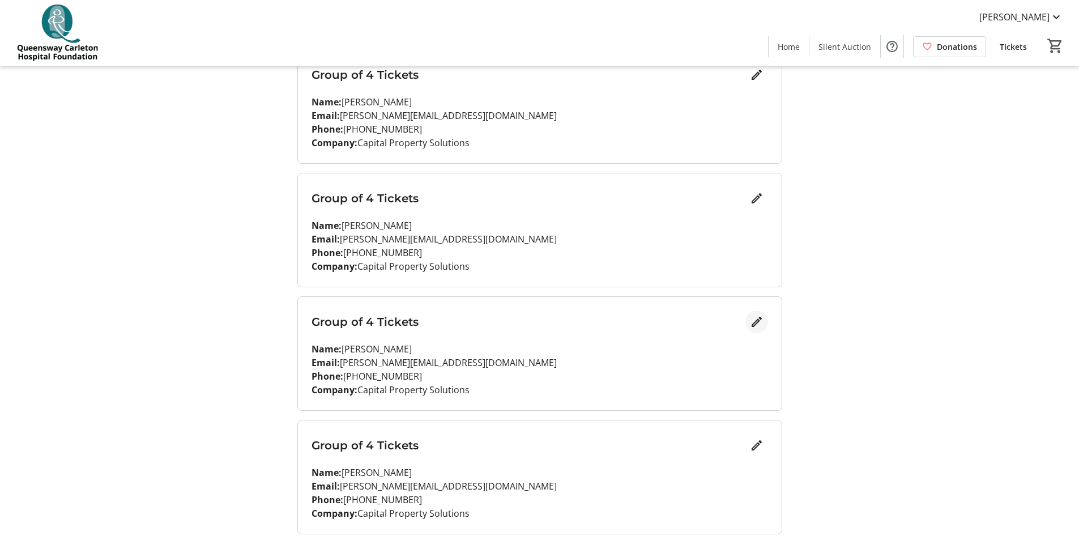
click at [755, 318] on mat-icon "Edit" at bounding box center [757, 322] width 14 height 14
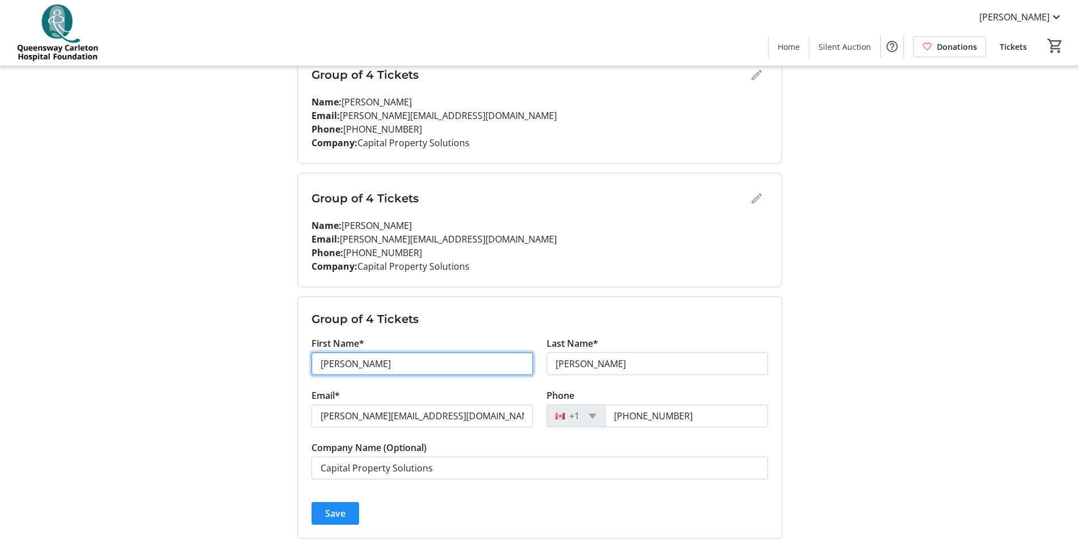
click at [453, 358] on input "[PERSON_NAME]" at bounding box center [421, 363] width 221 height 23
drag, startPoint x: 453, startPoint y: 360, endPoint x: 203, endPoint y: 360, distance: 250.2
click at [203, 360] on div "My Event Tickets Here you can enter guest details for each ticket. Purchased ti…" at bounding box center [539, 268] width 747 height 877
type input "Ange"
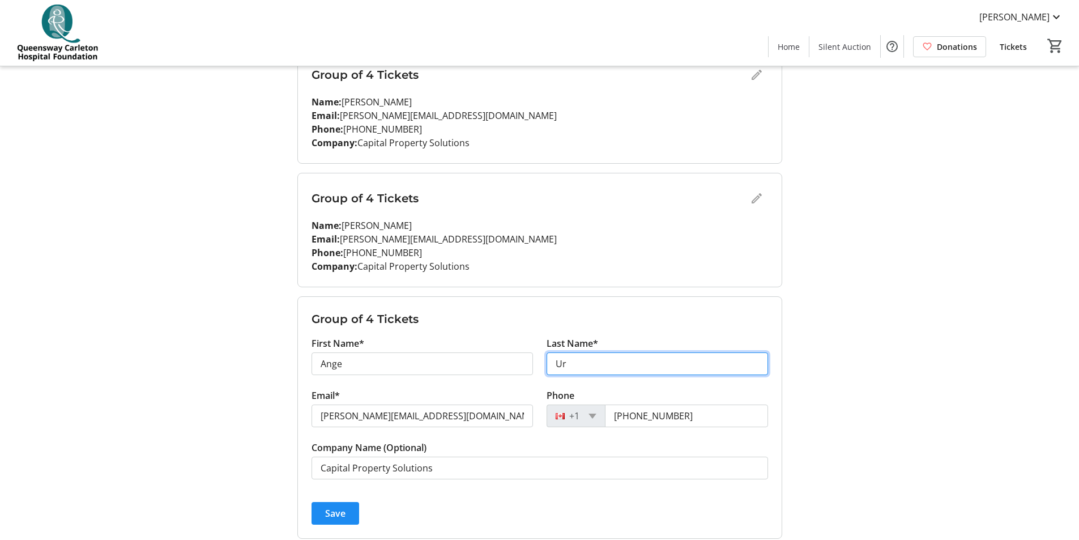
type input "[PERSON_NAME]"
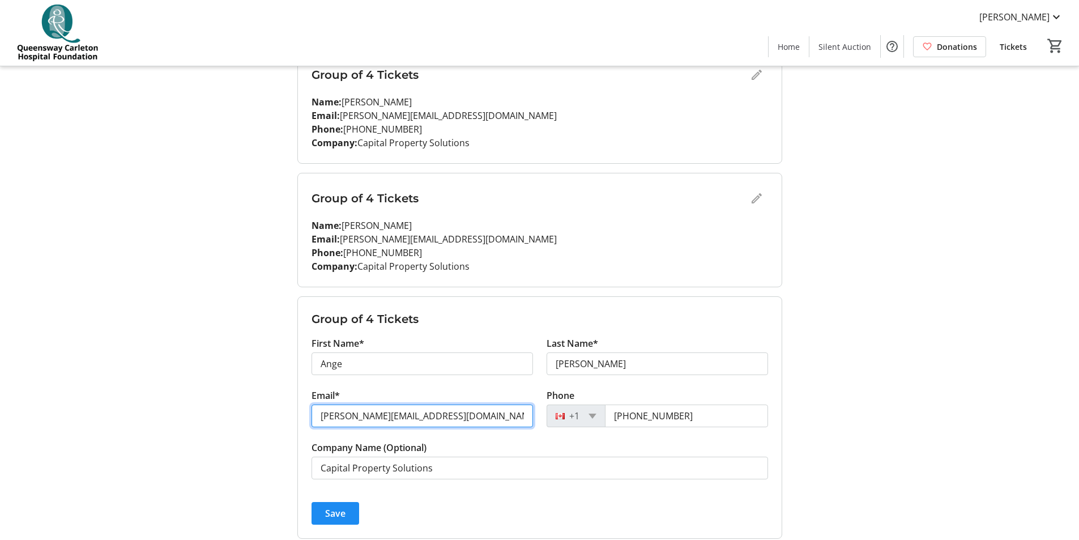
paste input "[PERSON_NAME][EMAIL_ADDRESS][DOMAIN_NAME]"
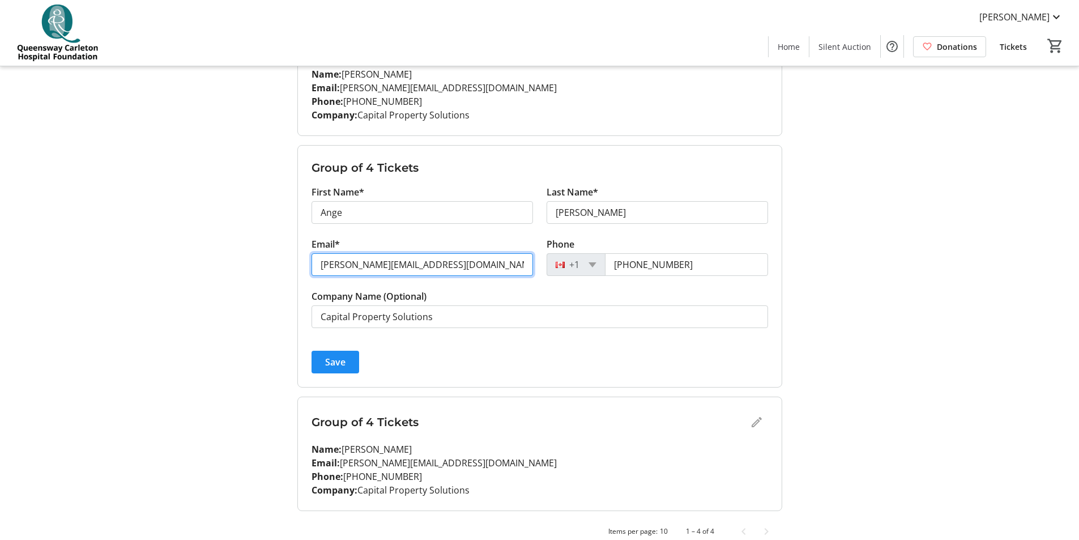
scroll to position [337, 0]
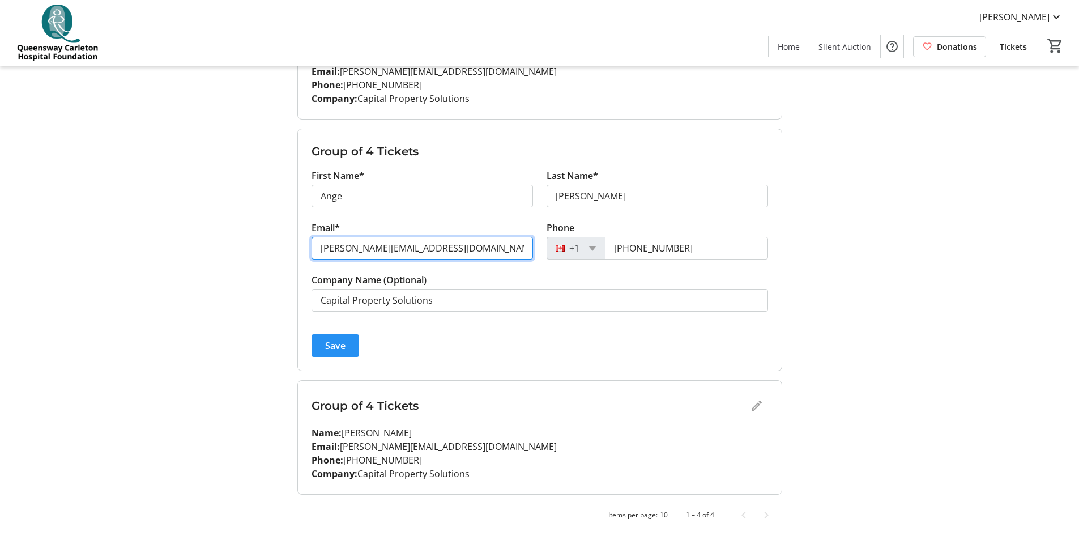
type input "[PERSON_NAME][EMAIL_ADDRESS][DOMAIN_NAME]"
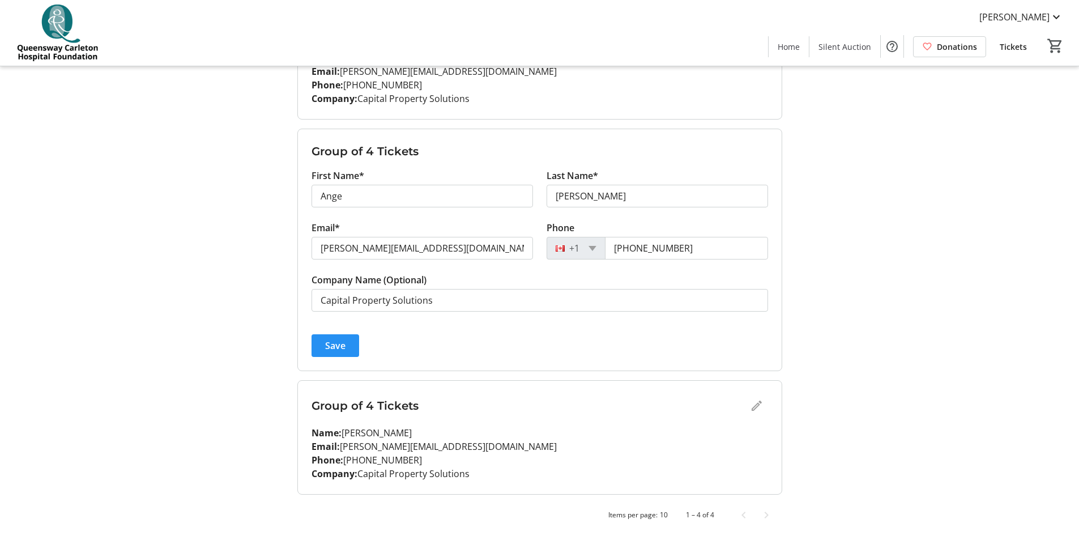
click at [340, 346] on span "Save" at bounding box center [335, 346] width 20 height 14
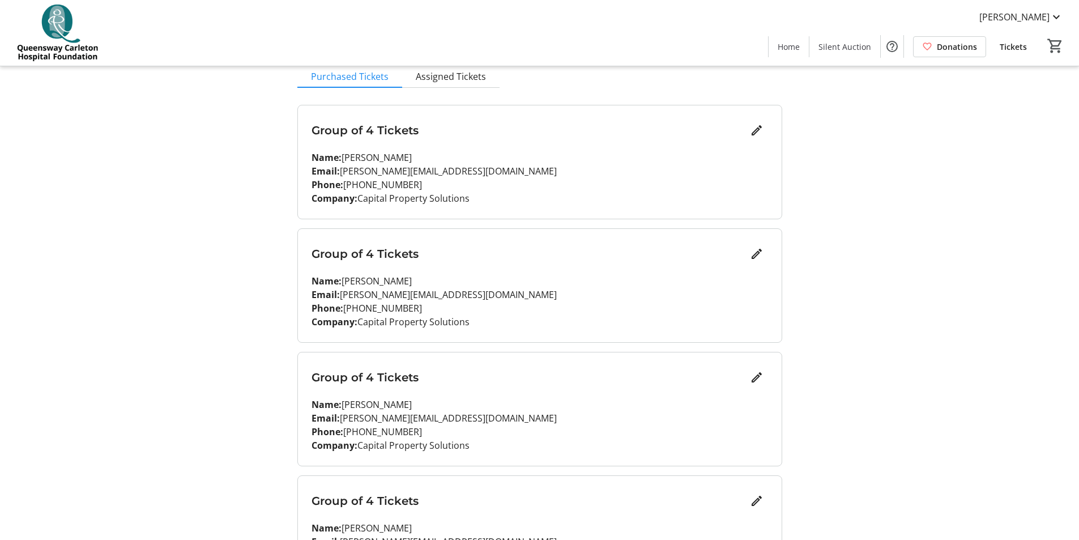
scroll to position [0, 0]
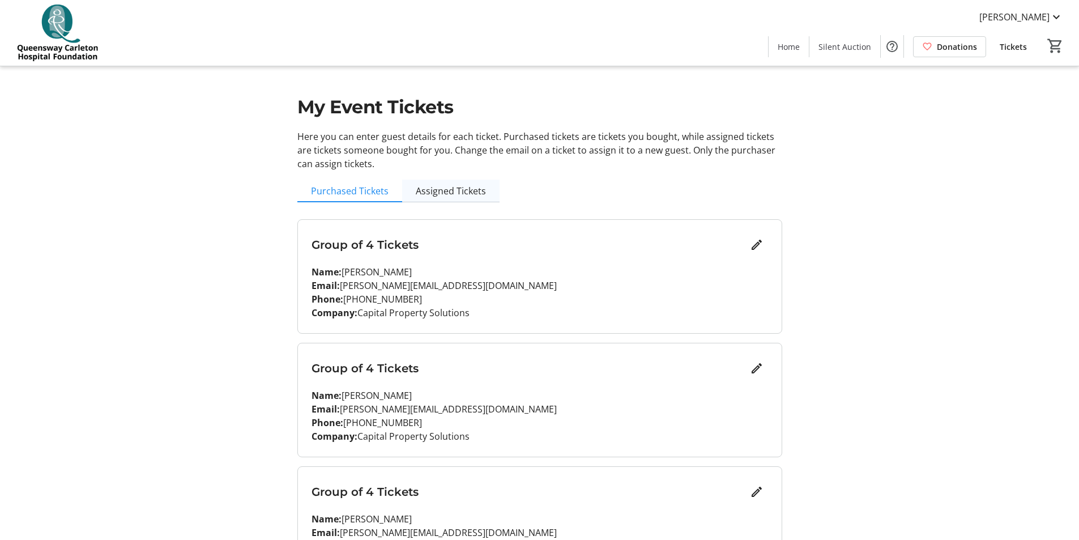
click at [435, 186] on span "Assigned Tickets" at bounding box center [451, 190] width 70 height 9
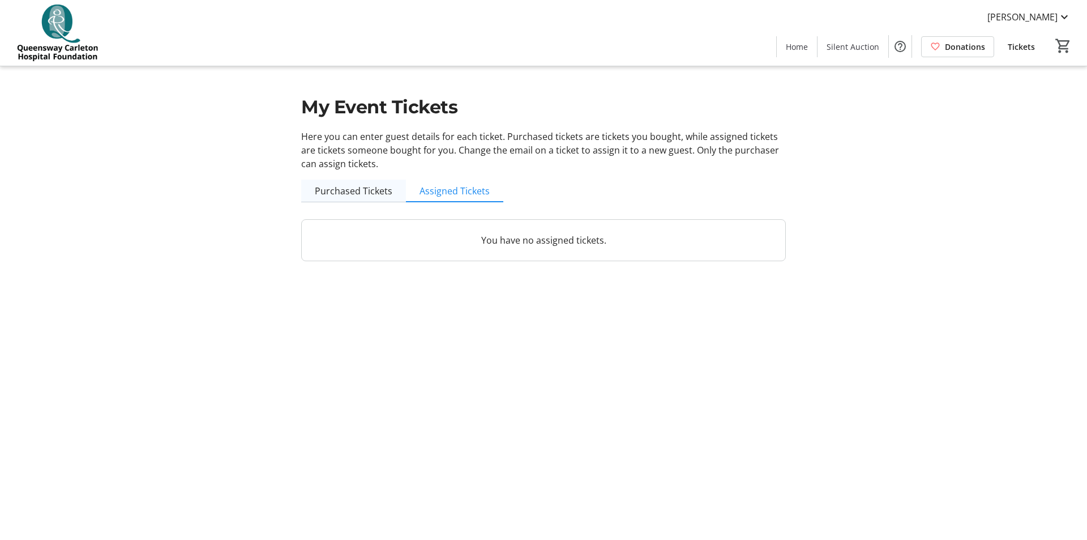
click at [351, 189] on span "Purchased Tickets" at bounding box center [354, 190] width 78 height 9
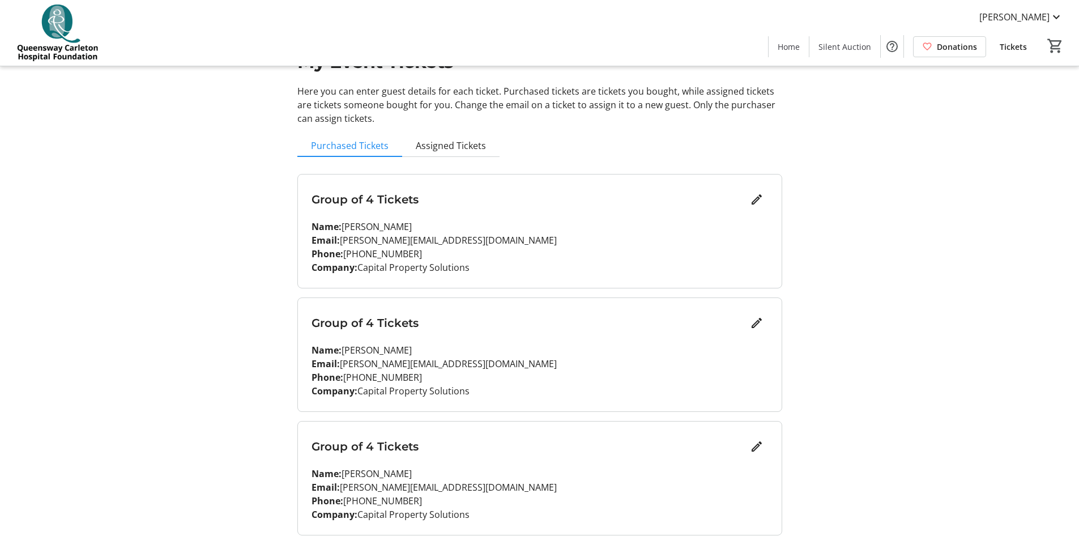
scroll to position [40, 0]
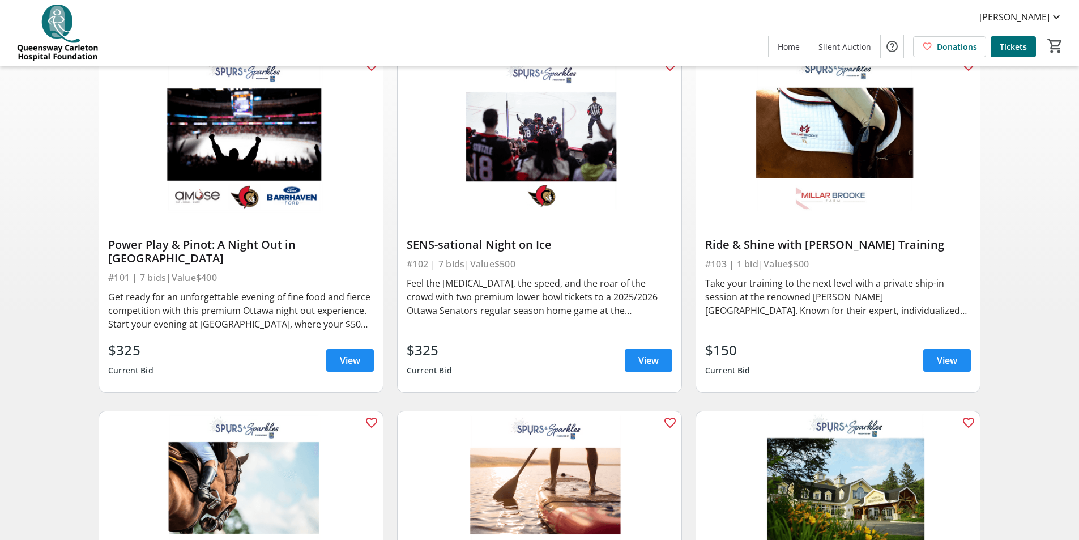
scroll to position [113, 0]
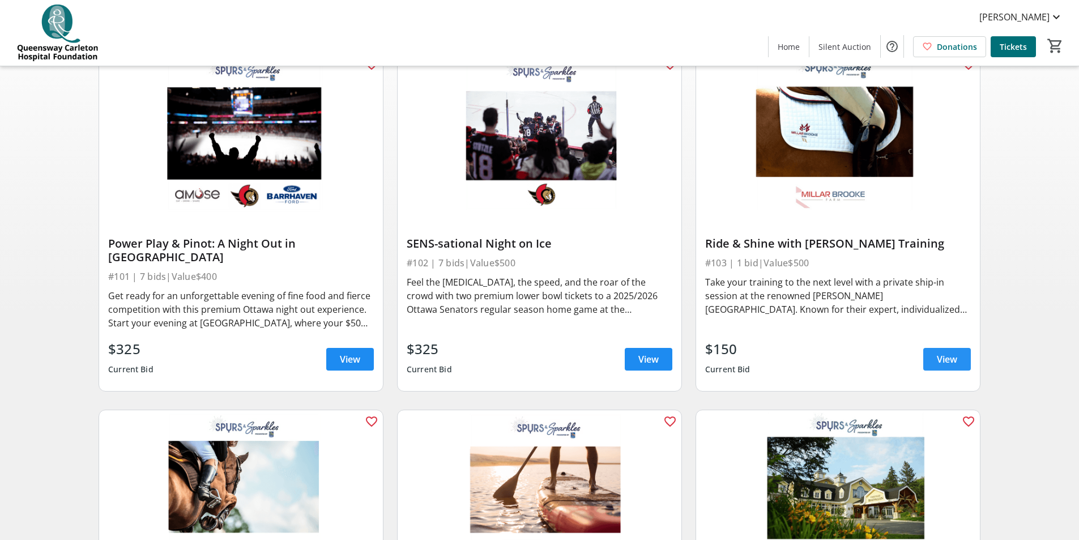
click at [941, 352] on span "View" at bounding box center [946, 359] width 20 height 14
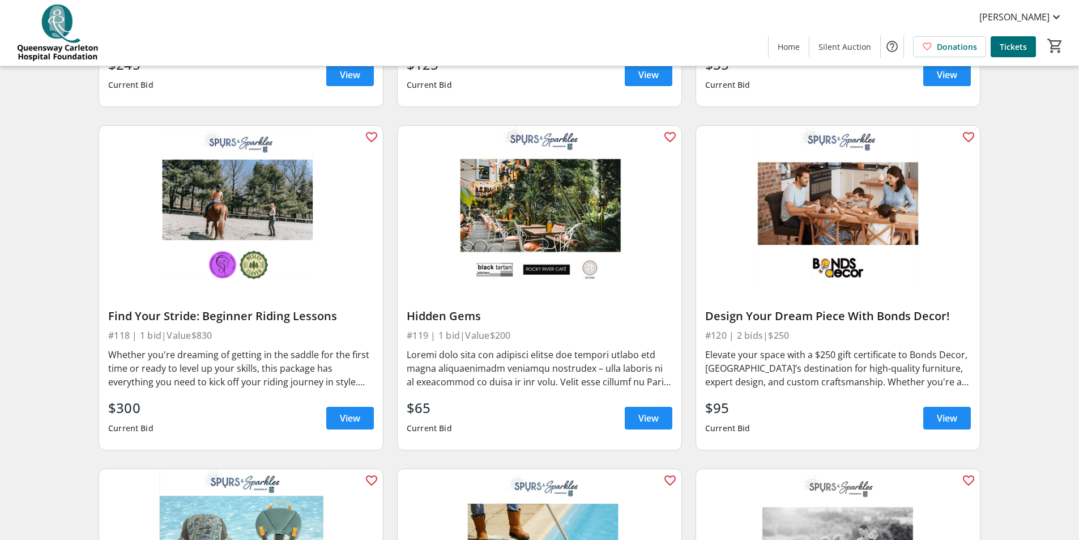
scroll to position [1812, 0]
click at [647, 410] on span "View" at bounding box center [648, 417] width 20 height 14
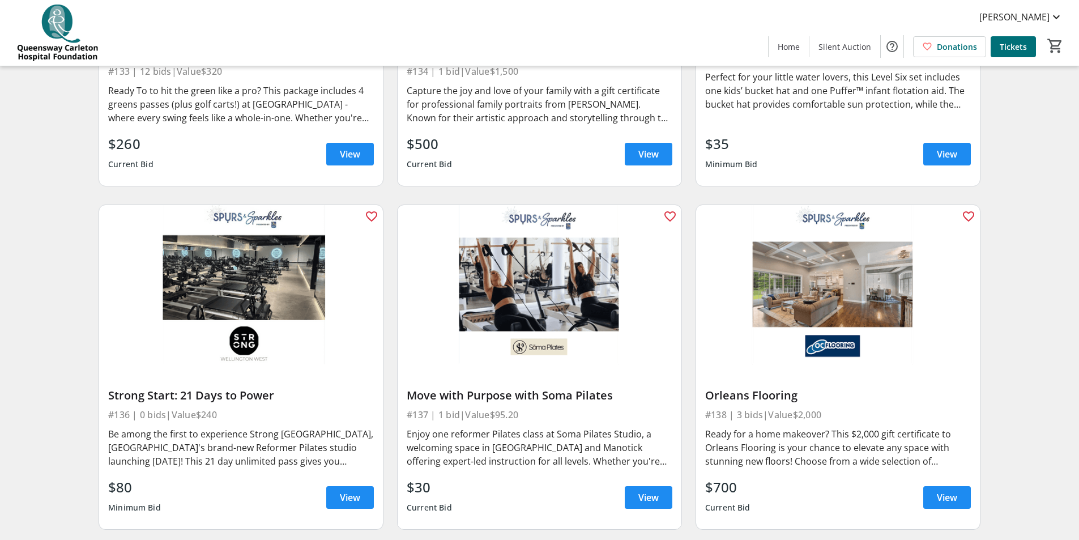
scroll to position [3850, 0]
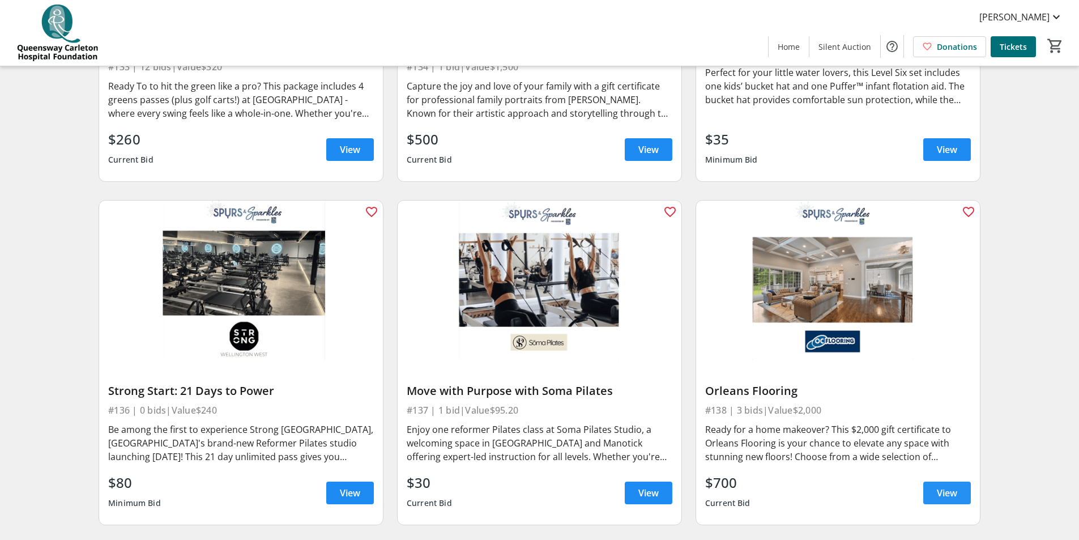
click at [950, 486] on span "View" at bounding box center [946, 493] width 20 height 14
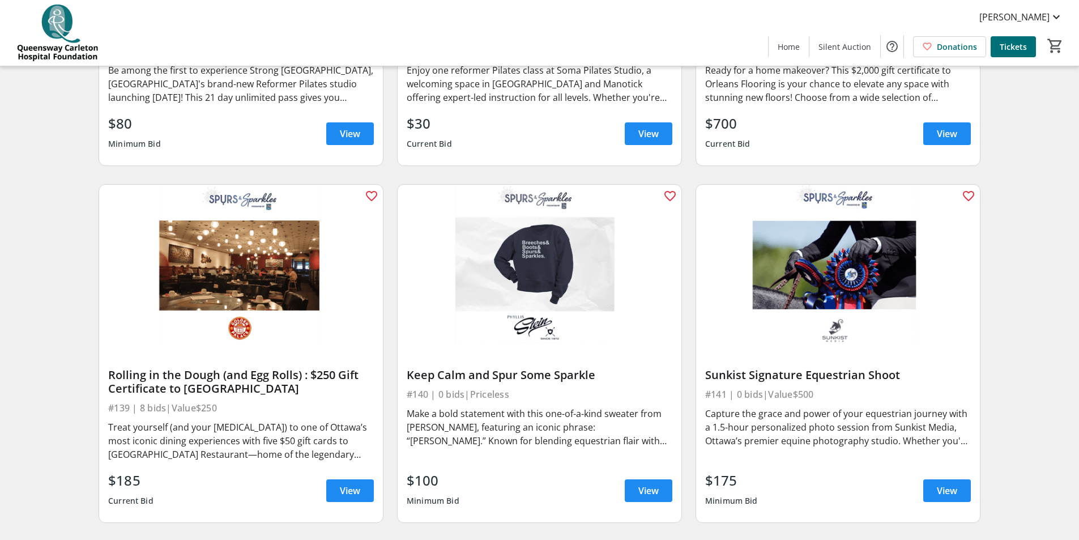
scroll to position [4246, 0]
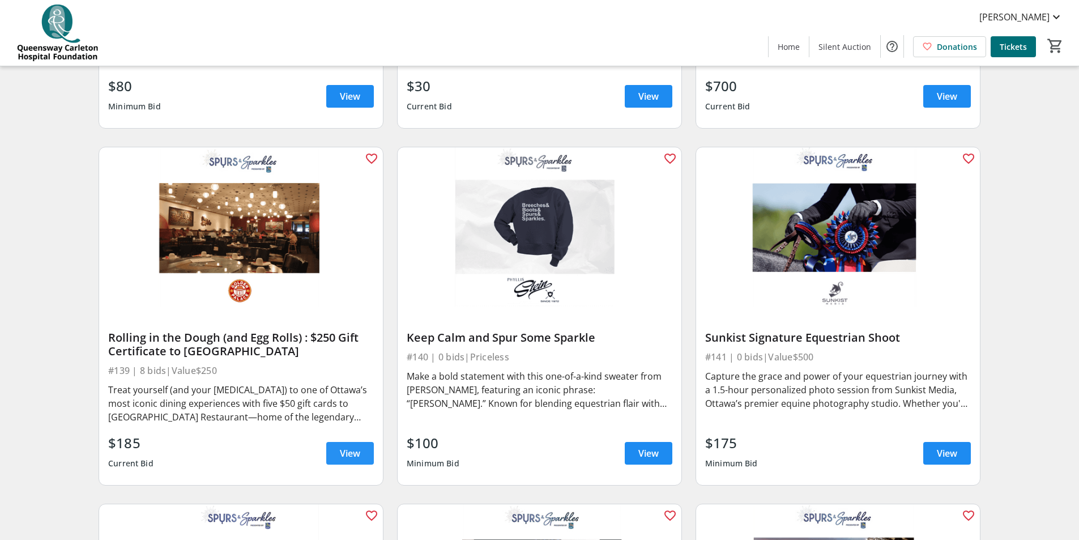
click at [344, 446] on span "View" at bounding box center [350, 453] width 20 height 14
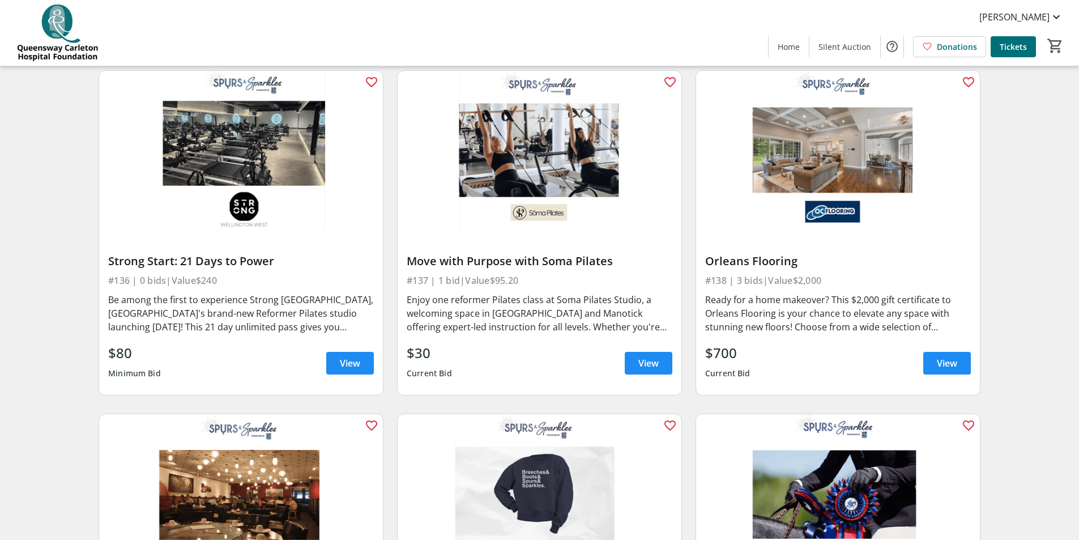
scroll to position [3833, 0]
